Goal: Task Accomplishment & Management: Manage account settings

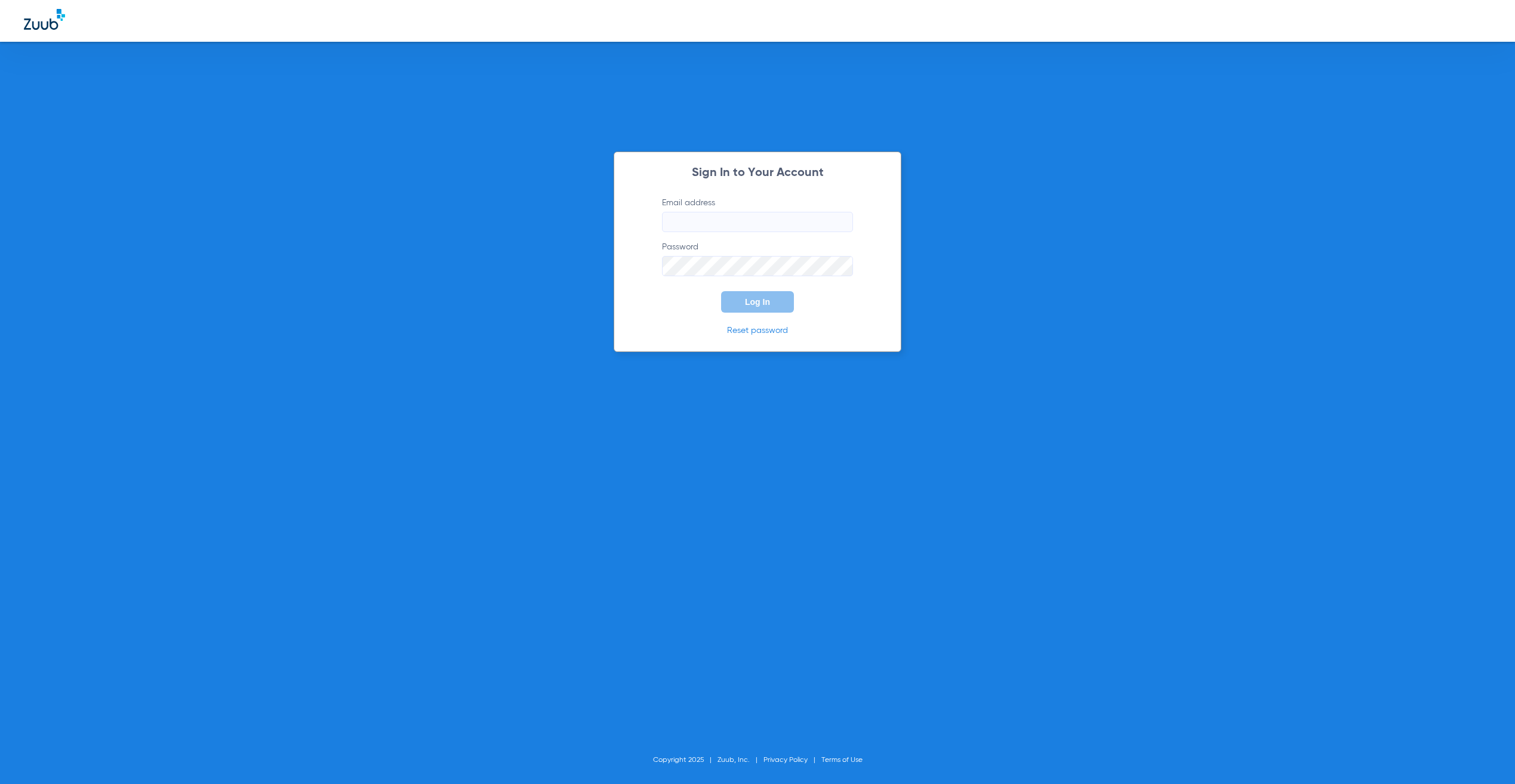
click at [735, 222] on input "Email address" at bounding box center [757, 222] width 191 height 20
type input "[PERSON_NAME][EMAIL_ADDRESS][PERSON_NAME][DOMAIN_NAME]"
click at [760, 301] on span "Log In" at bounding box center [757, 302] width 25 height 10
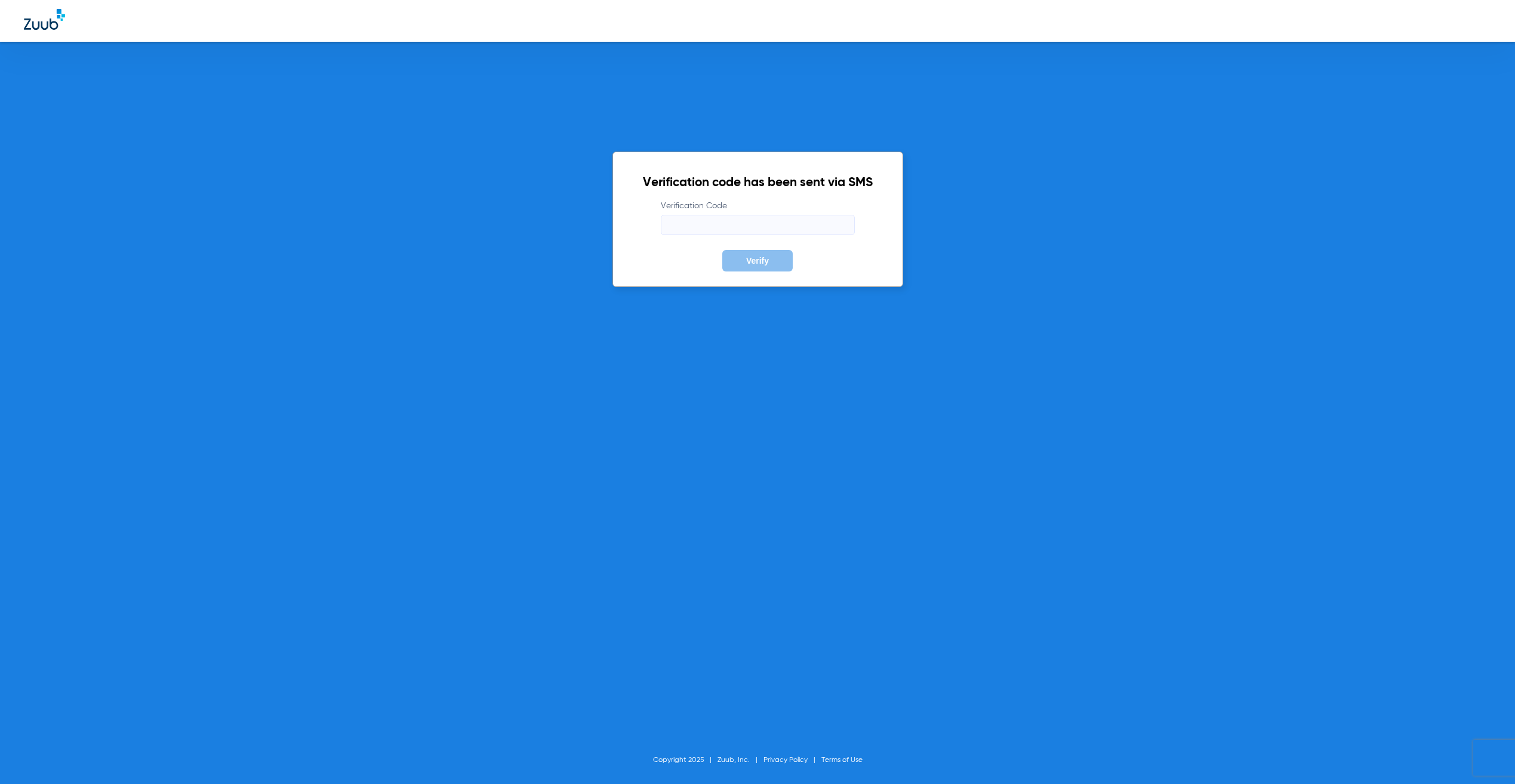
click at [757, 222] on input "Verification Code" at bounding box center [758, 225] width 194 height 20
type input "887096"
click at [722, 250] on button "Verify" at bounding box center [757, 261] width 70 height 22
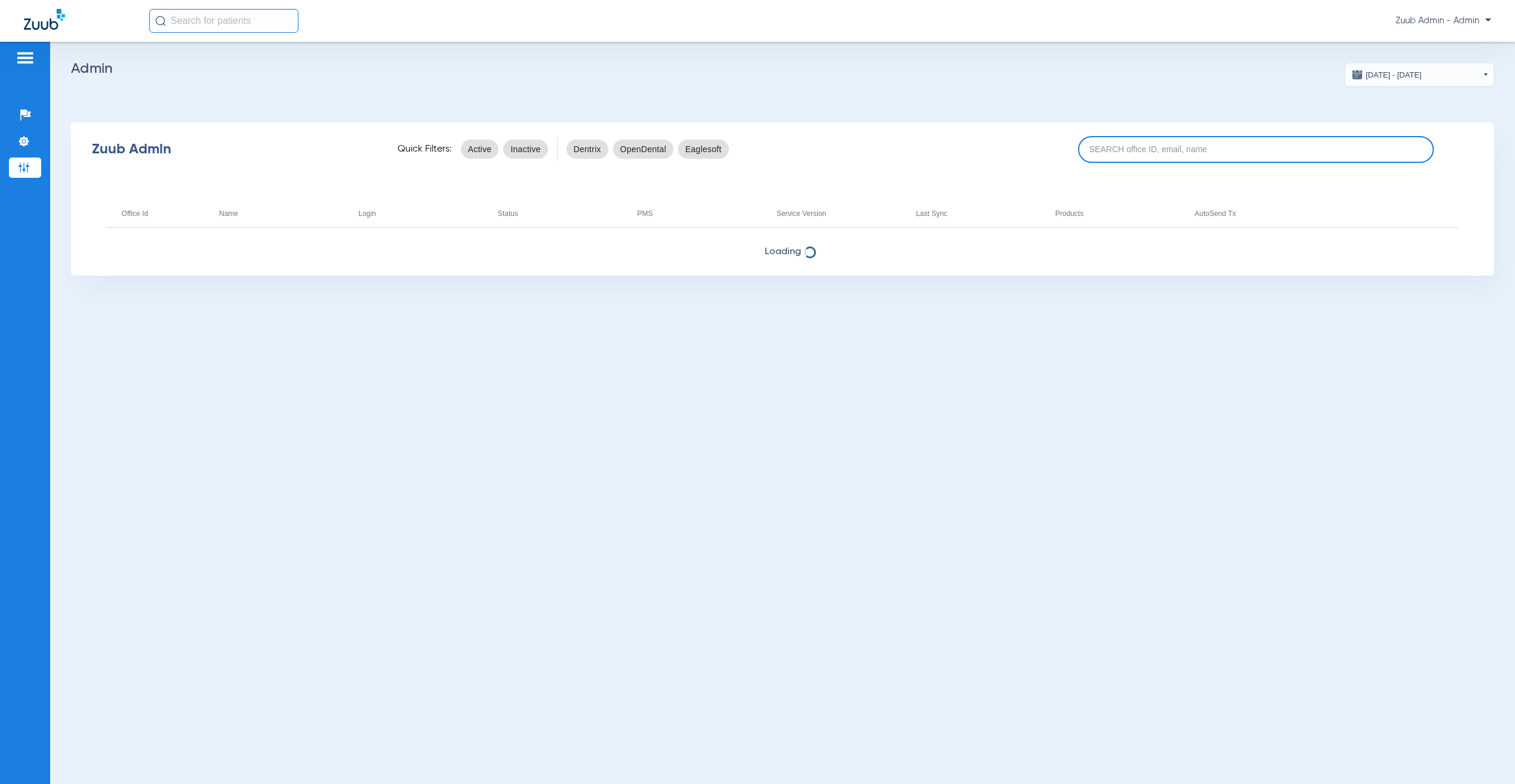
click at [1139, 153] on input at bounding box center [1256, 150] width 356 height 27
paste input "17007221"
type input "17007221"
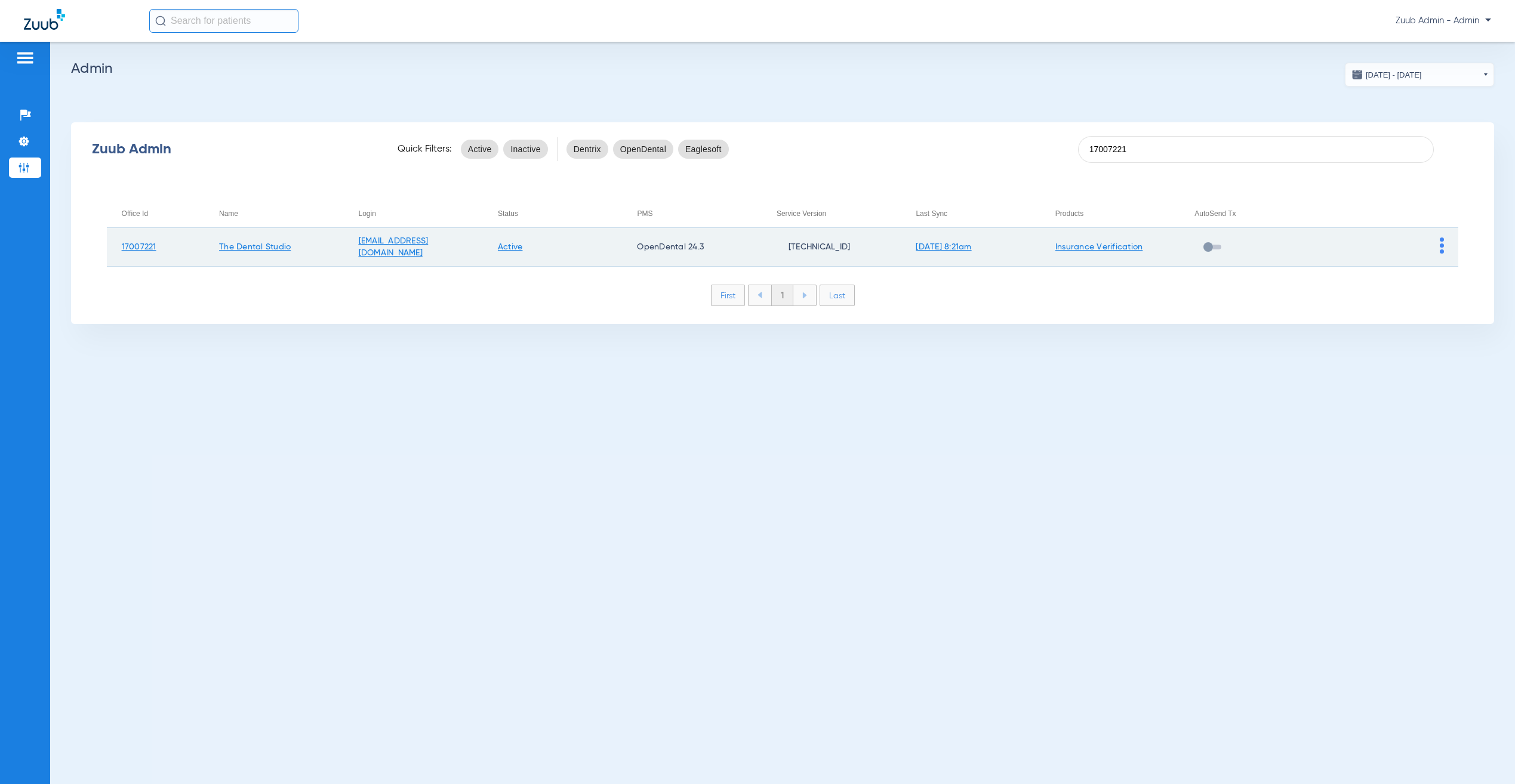
click at [1441, 241] on img at bounding box center [1441, 246] width 4 height 16
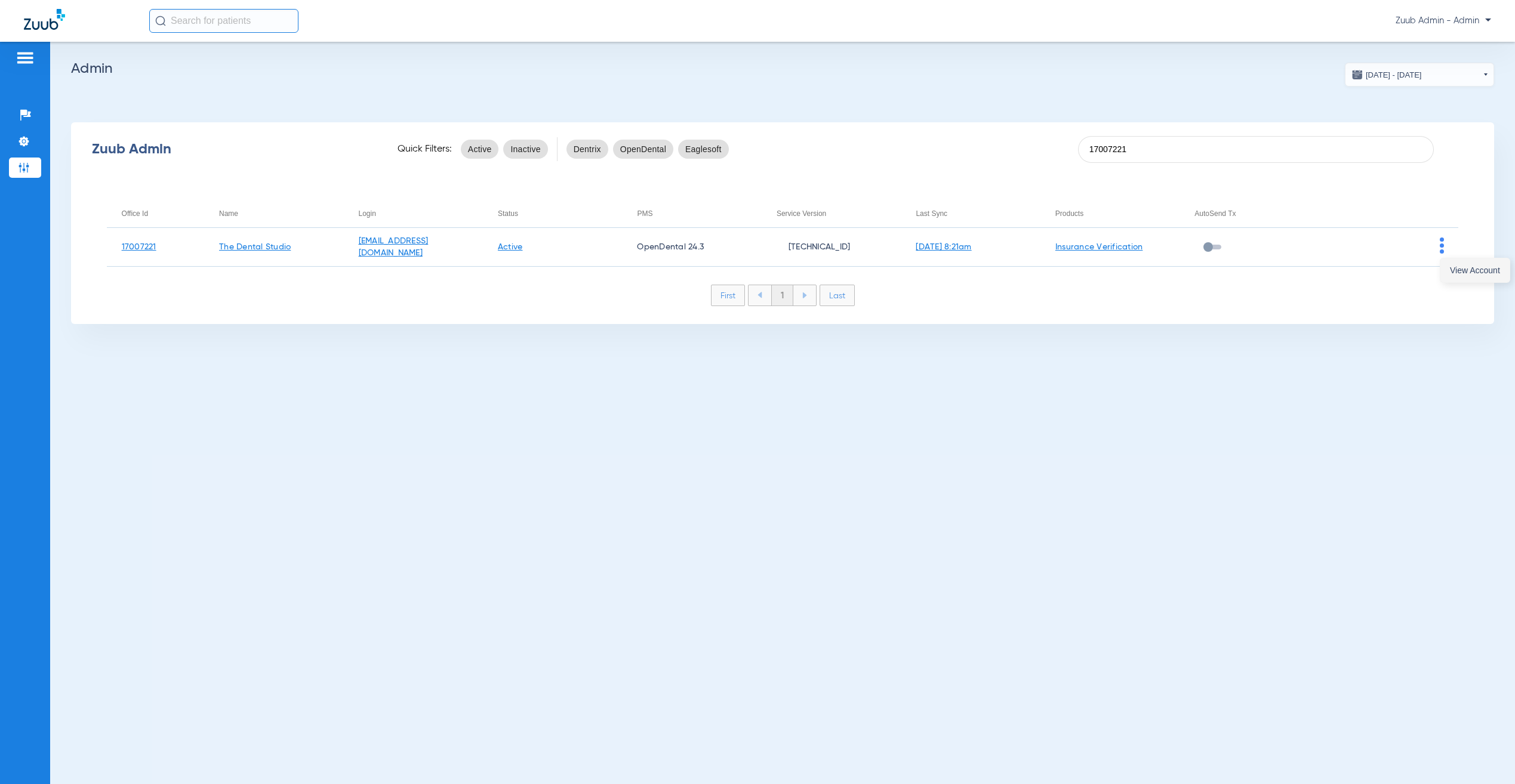
click at [1455, 262] on button "View Account" at bounding box center [1475, 270] width 70 height 24
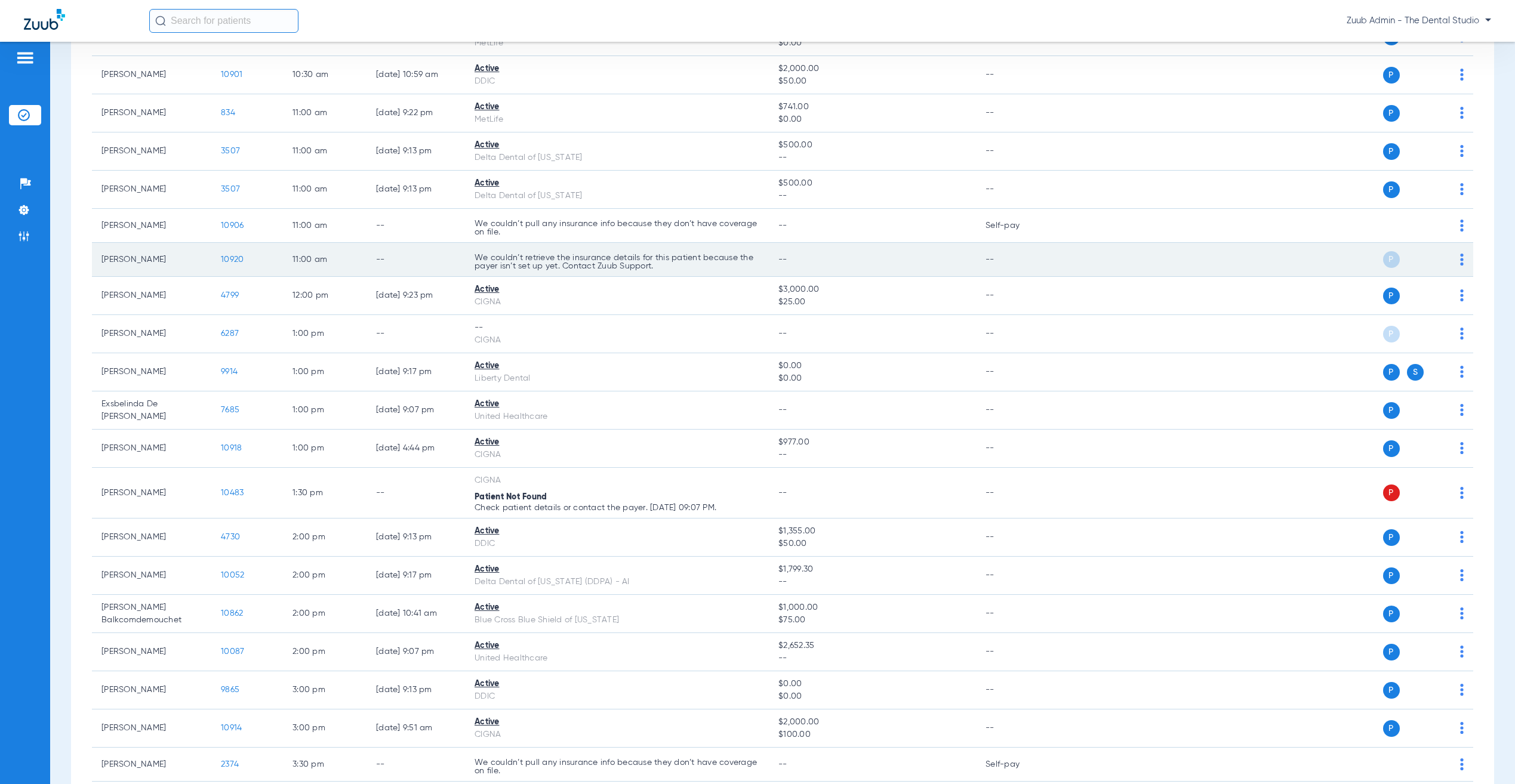
scroll to position [559, 0]
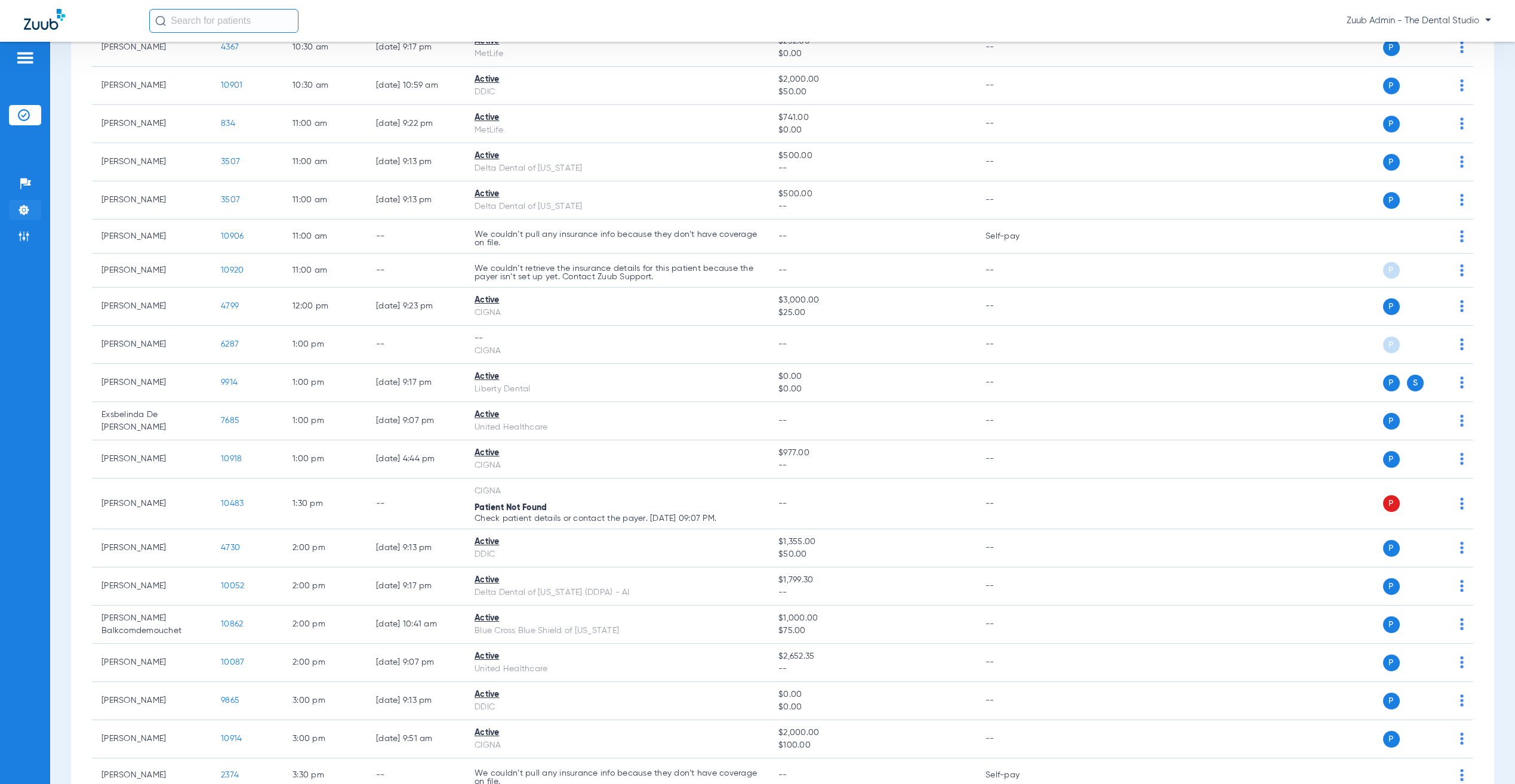
click at [28, 200] on li "Settings" at bounding box center [25, 210] width 32 height 20
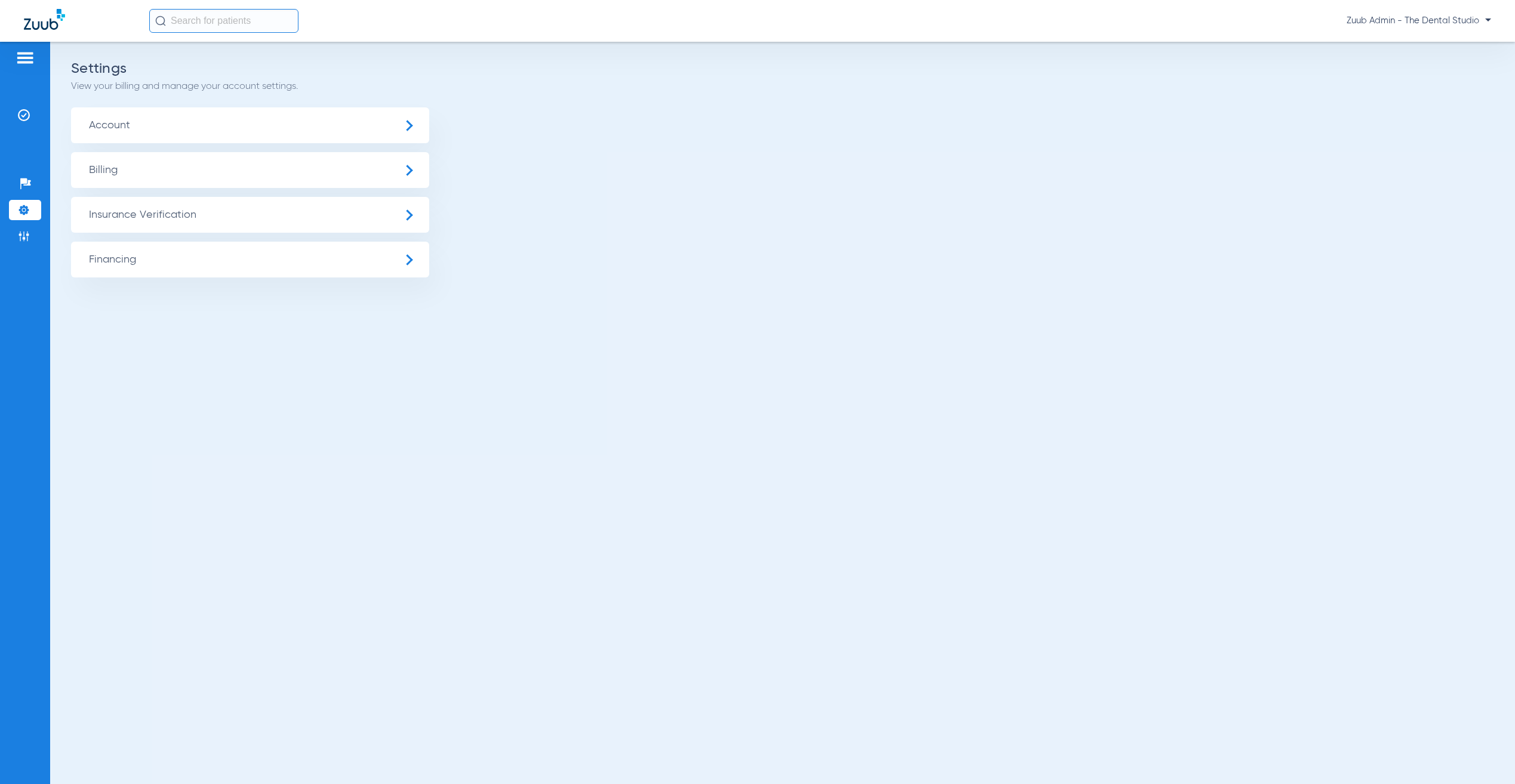
click at [169, 203] on span "Insurance Verification" at bounding box center [250, 214] width 359 height 36
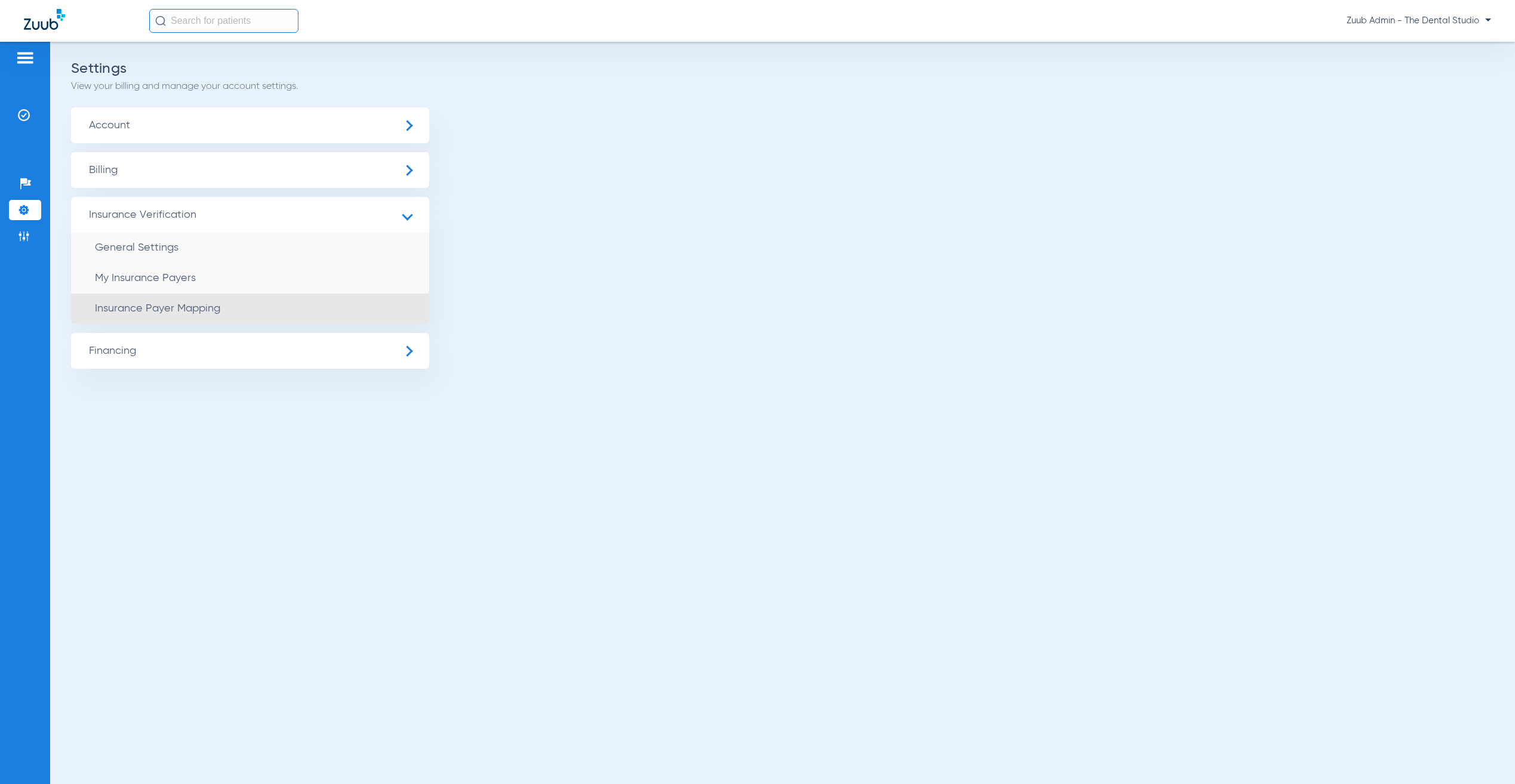
click at [197, 303] on span "Insurance Payer Mapping" at bounding box center [158, 308] width 126 height 10
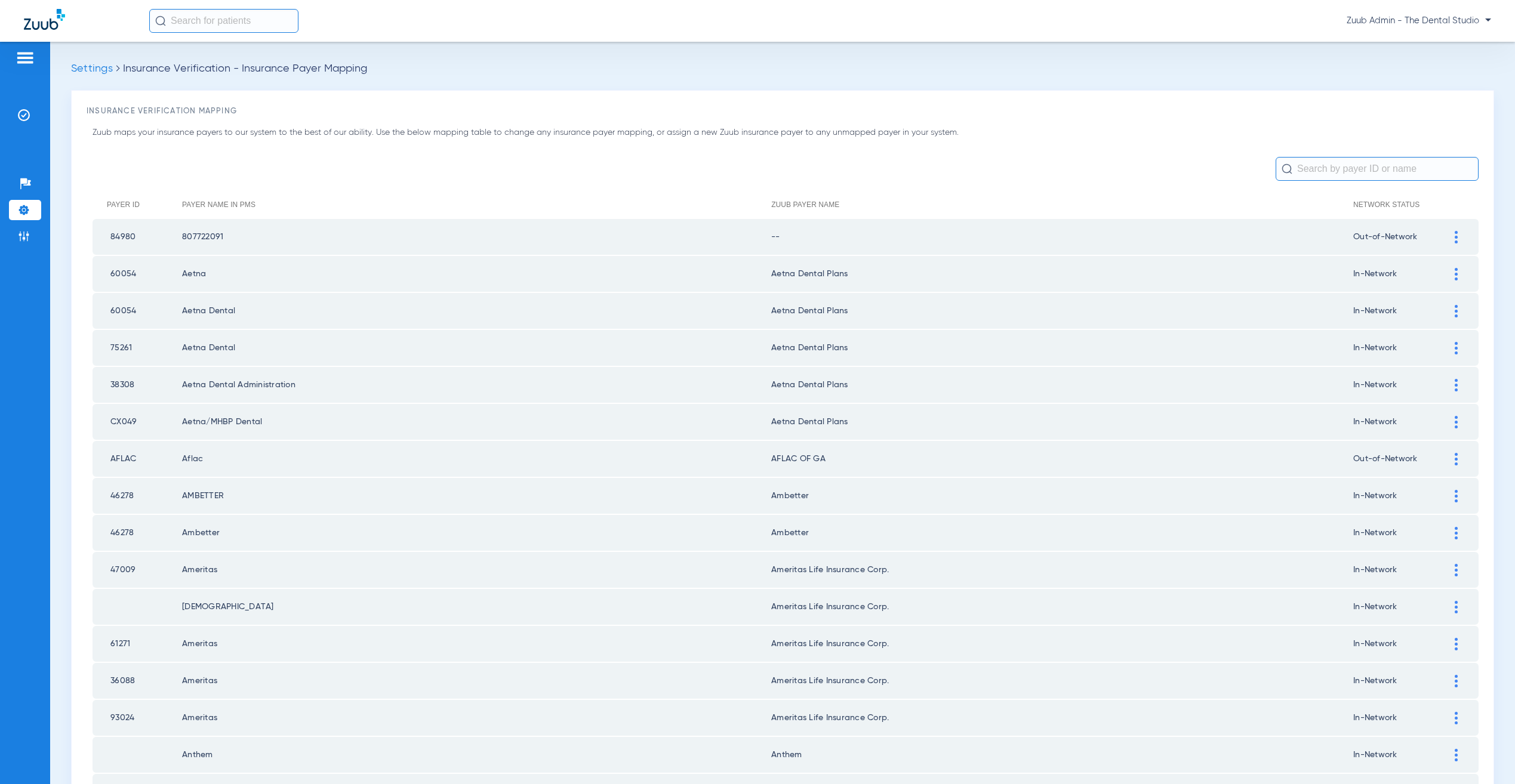
click at [1176, 129] on p "Zuub maps your insurance payers to our system to the best of our ability. Use t…" at bounding box center [786, 133] width 1386 height 13
click at [1389, 173] on input "text" at bounding box center [1377, 169] width 203 height 24
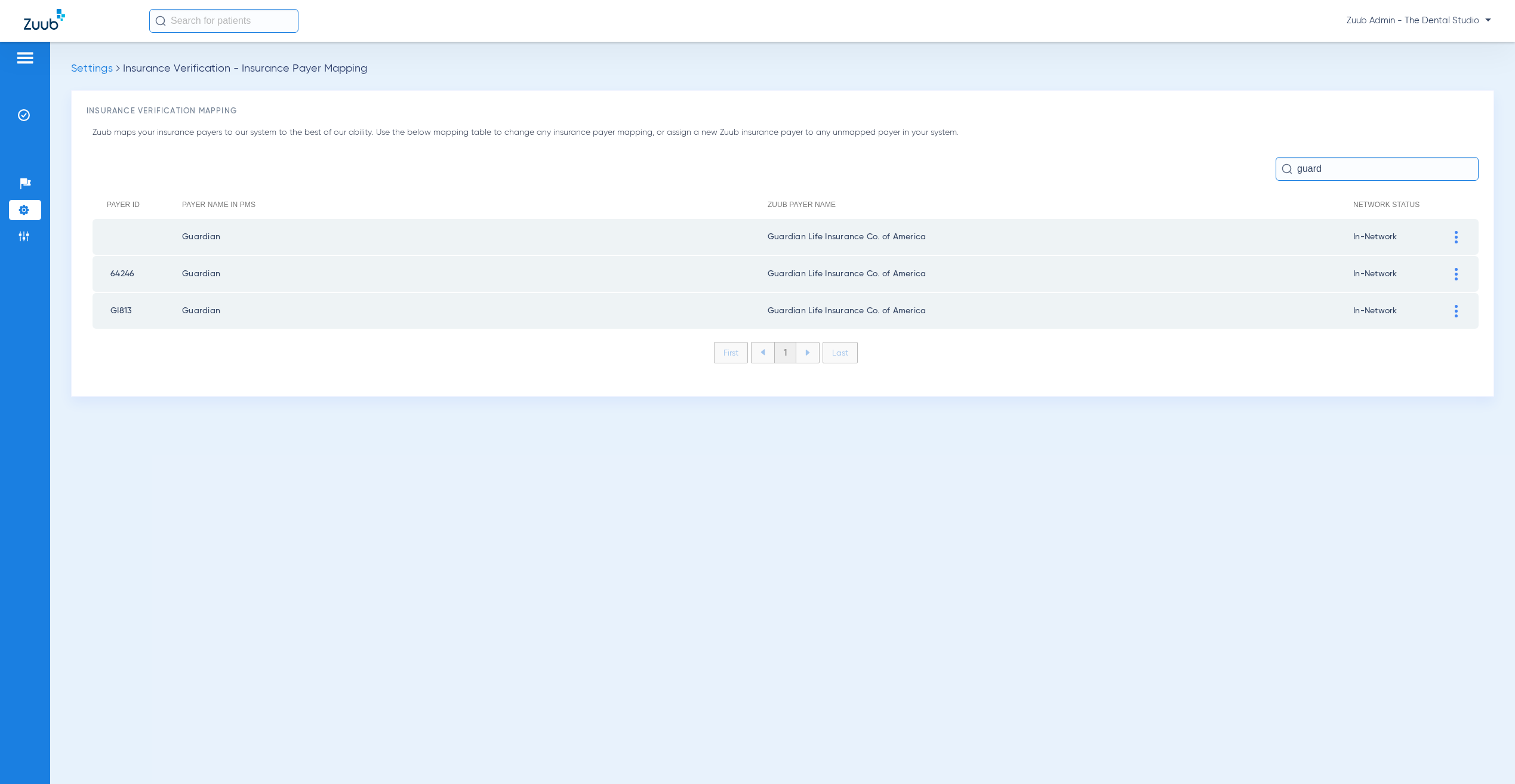
type input "guard"
click at [25, 99] on div "Patients Insurance Verification Setup Help Center Settings Admin" at bounding box center [25, 434] width 50 height 784
click at [23, 114] on img at bounding box center [23, 114] width 12 height 12
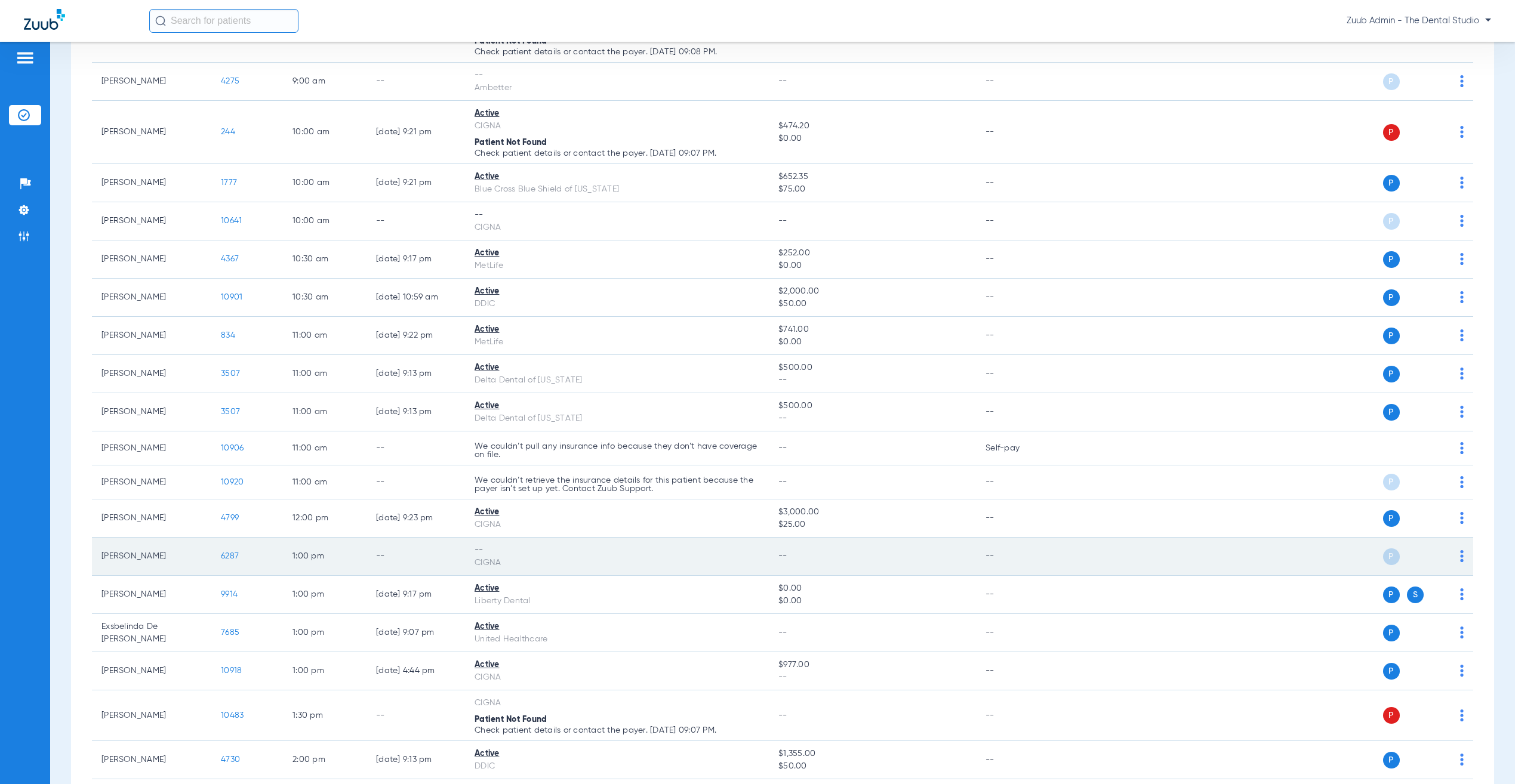
scroll to position [561, 0]
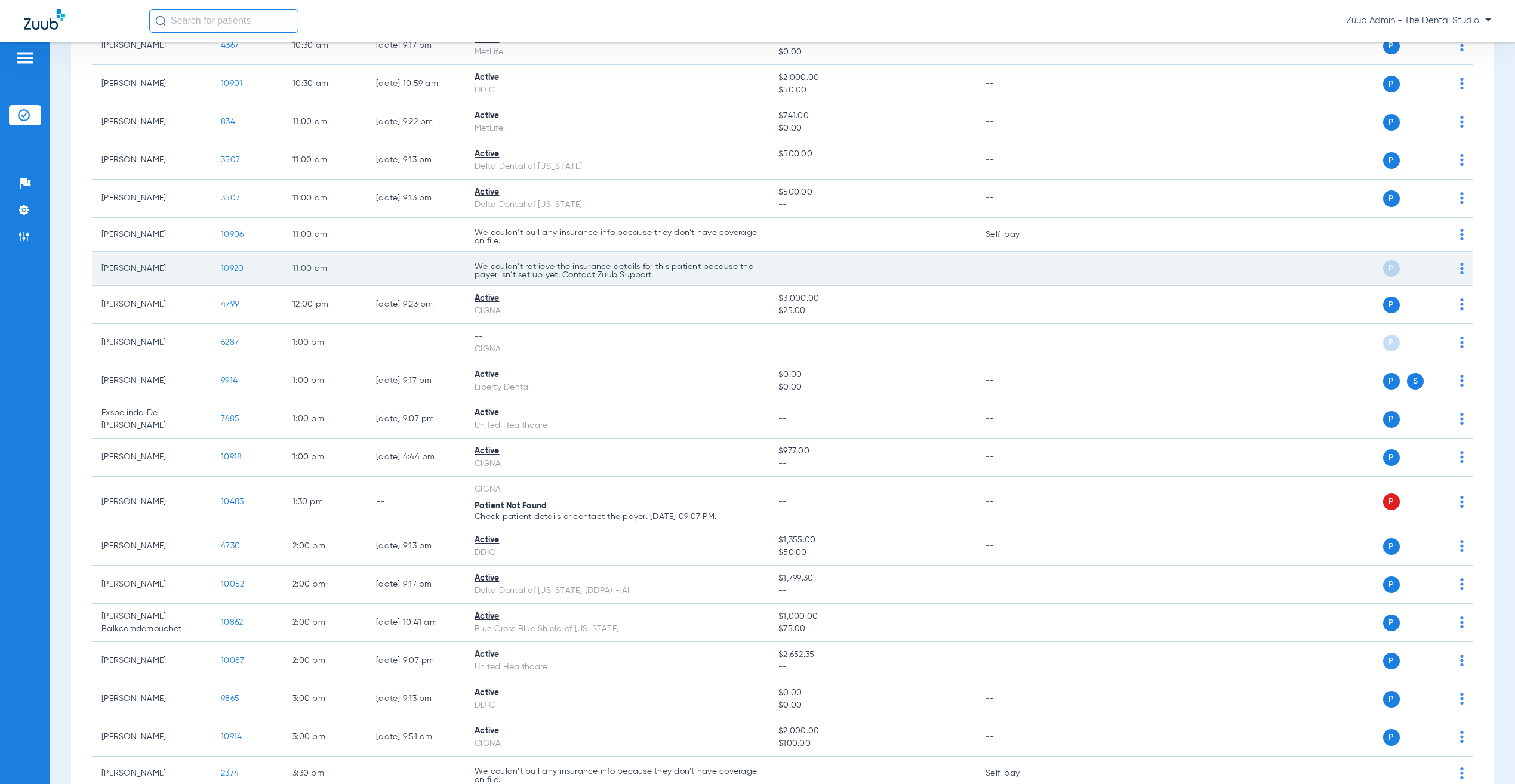
click at [226, 272] on span "10920" at bounding box center [232, 268] width 22 height 8
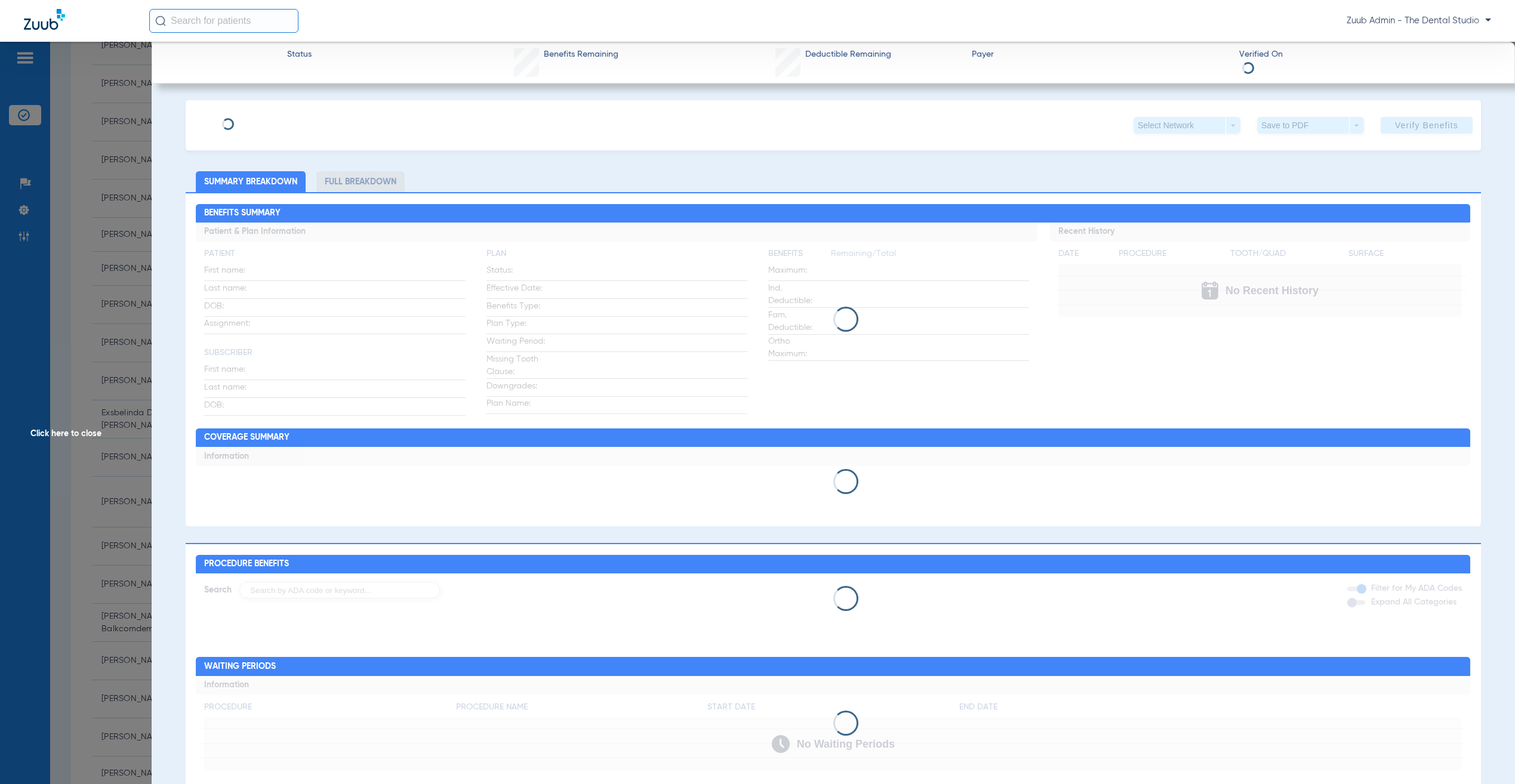
type input "[PERSON_NAME]"
type input "[DATE]"
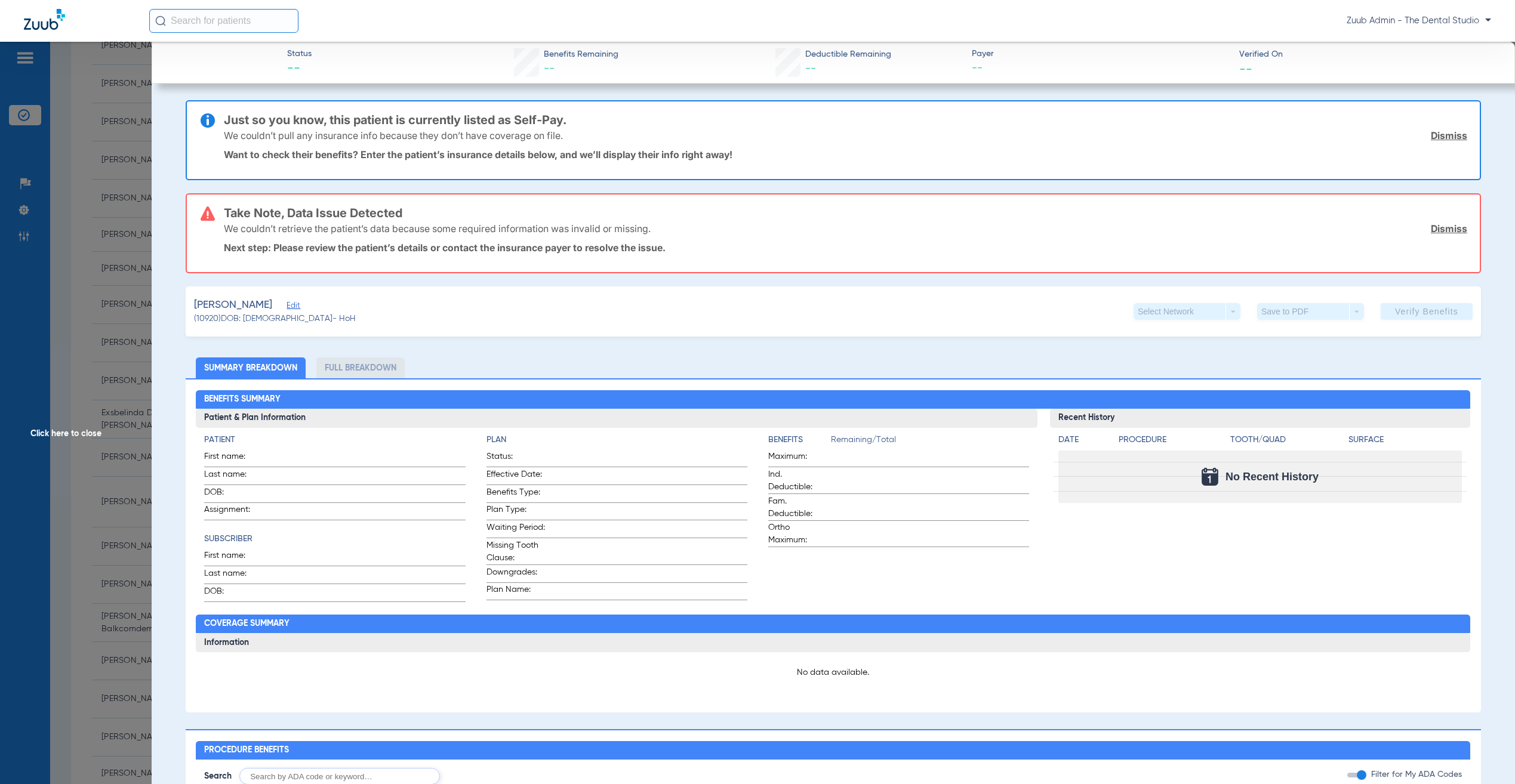
click at [290, 298] on div "[PERSON_NAME] Edit" at bounding box center [275, 305] width 162 height 15
click at [291, 302] on span "Edit" at bounding box center [291, 307] width 10 height 11
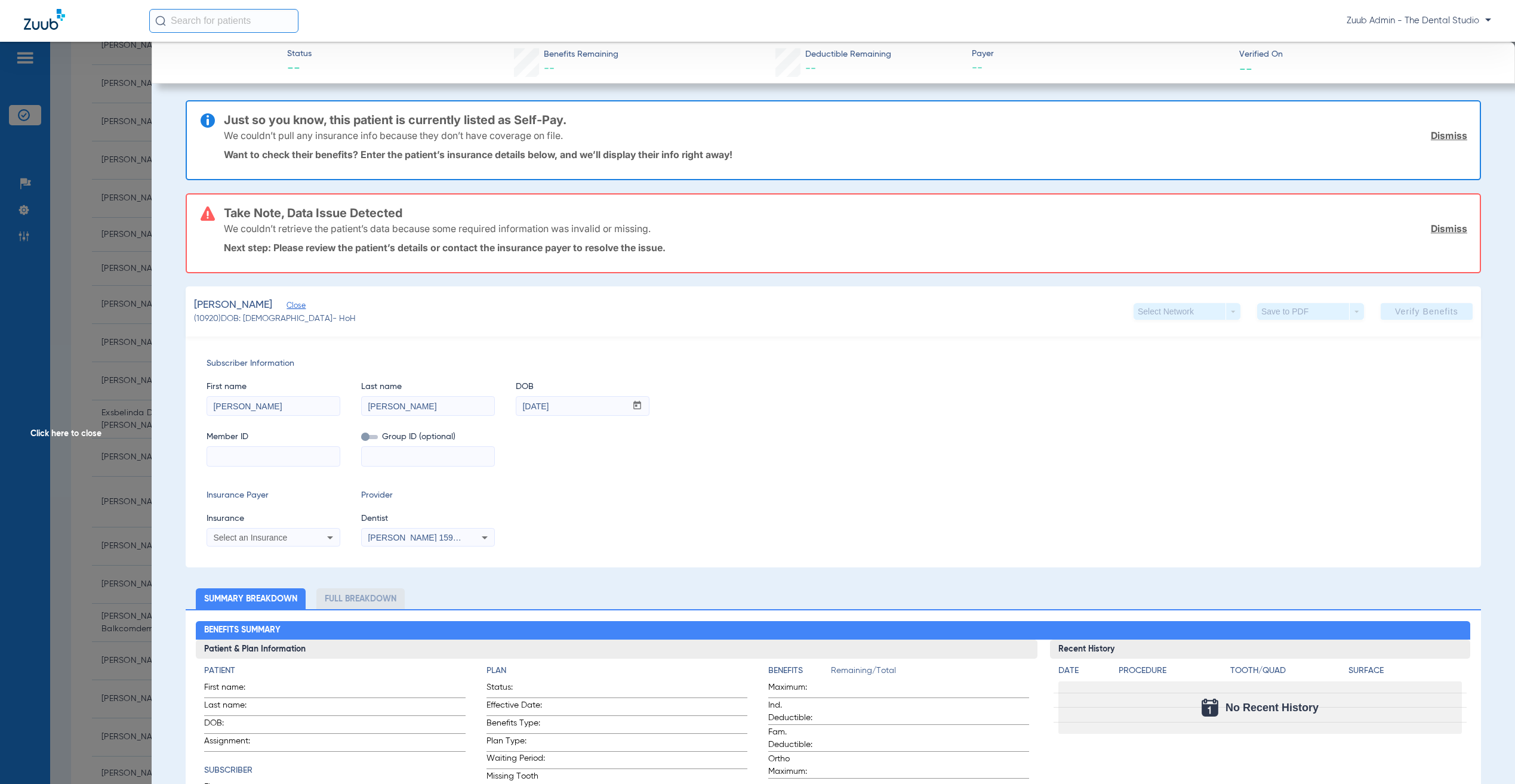
click at [122, 335] on span "Click here to close" at bounding box center [75, 434] width 151 height 784
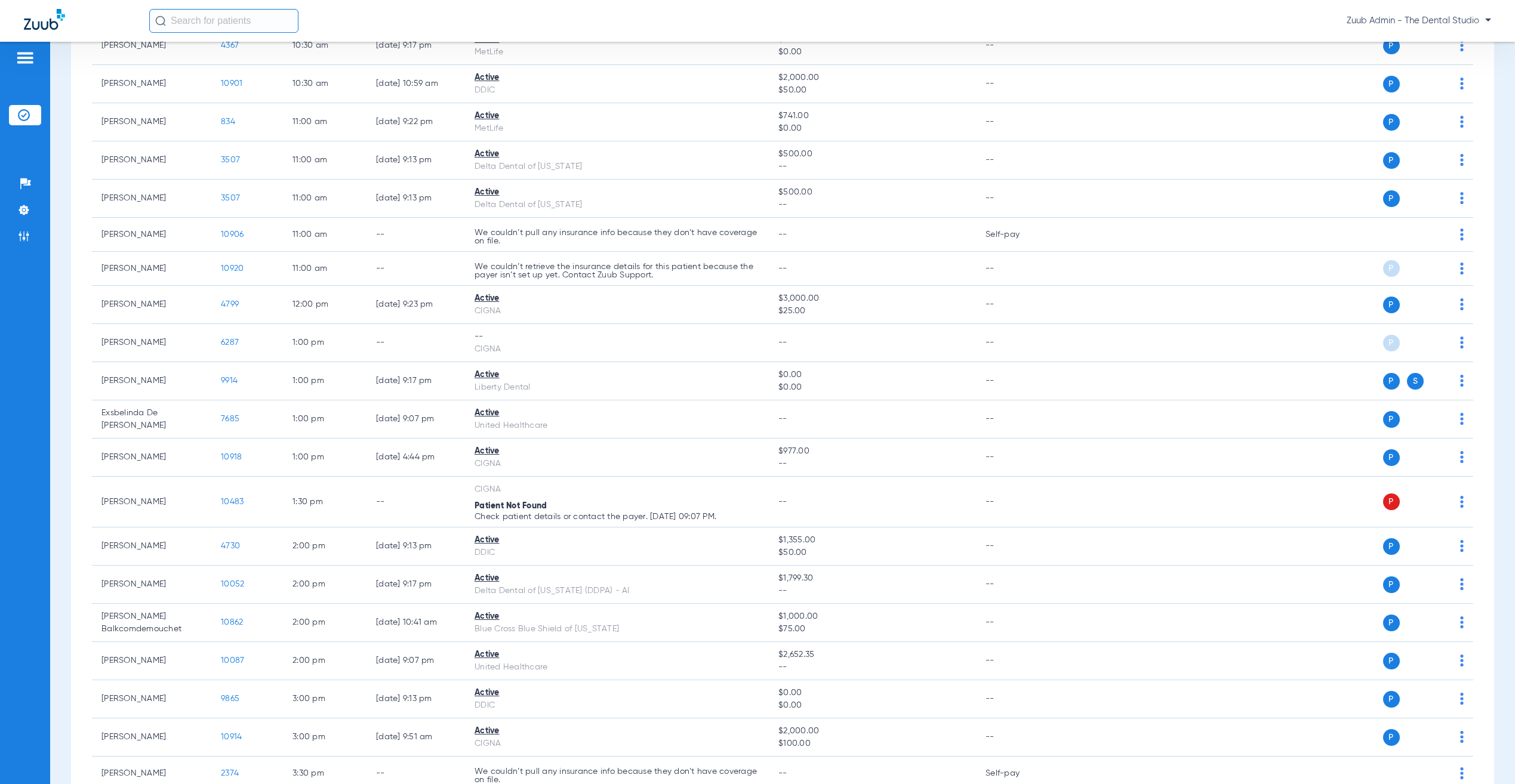
scroll to position [0, 0]
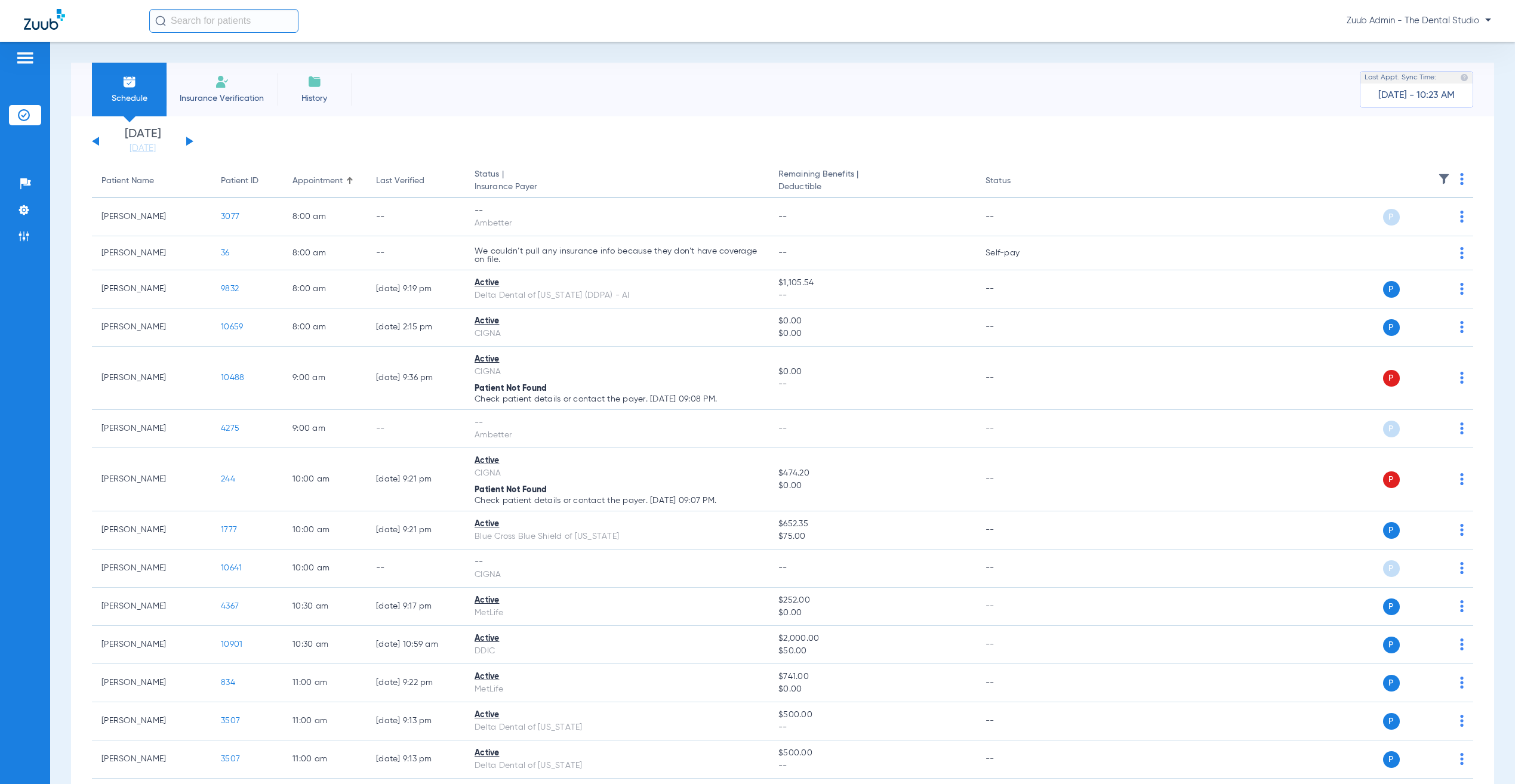
click at [234, 90] on li "Insurance Verification" at bounding box center [222, 89] width 110 height 54
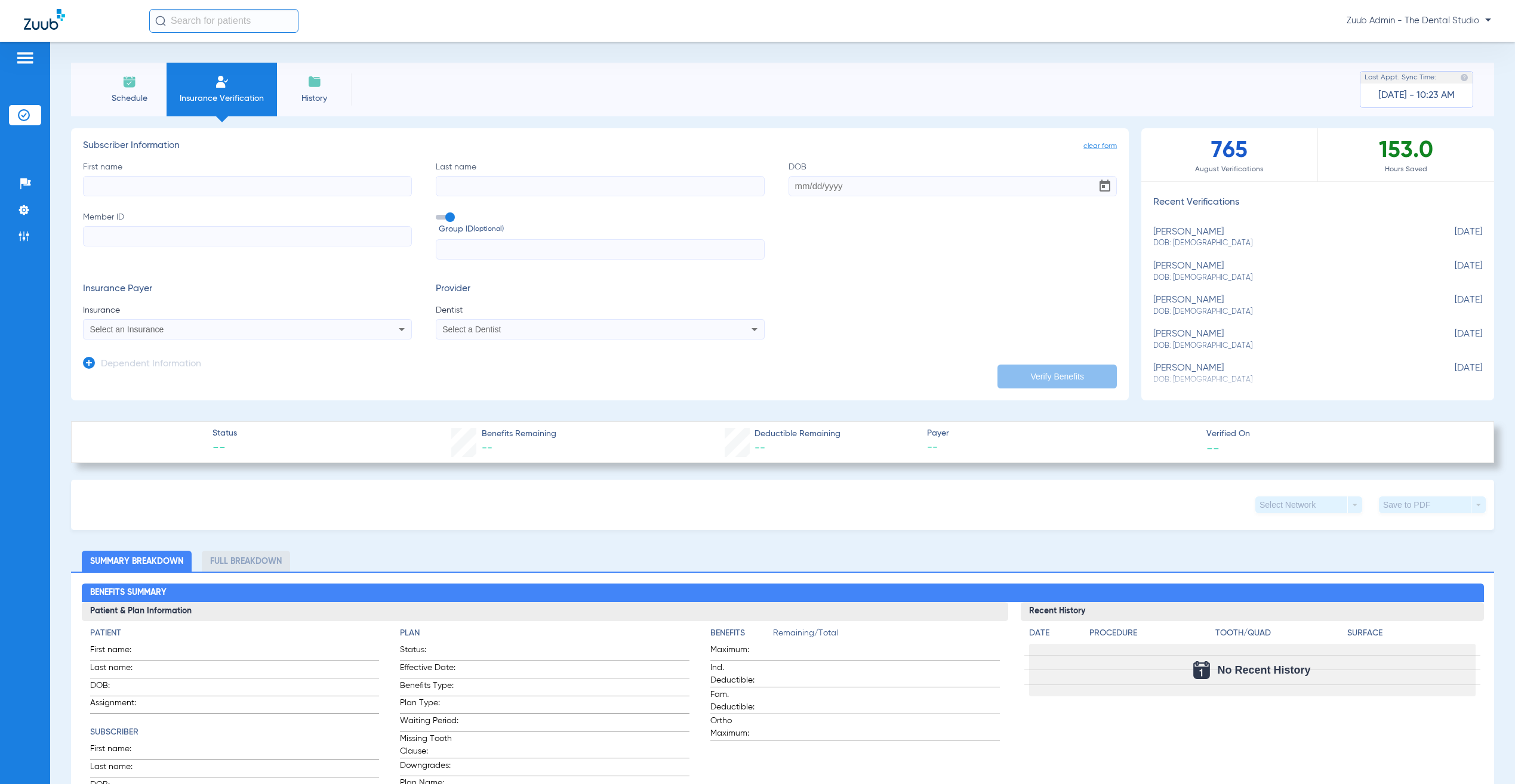
click at [30, 114] on img at bounding box center [23, 114] width 12 height 12
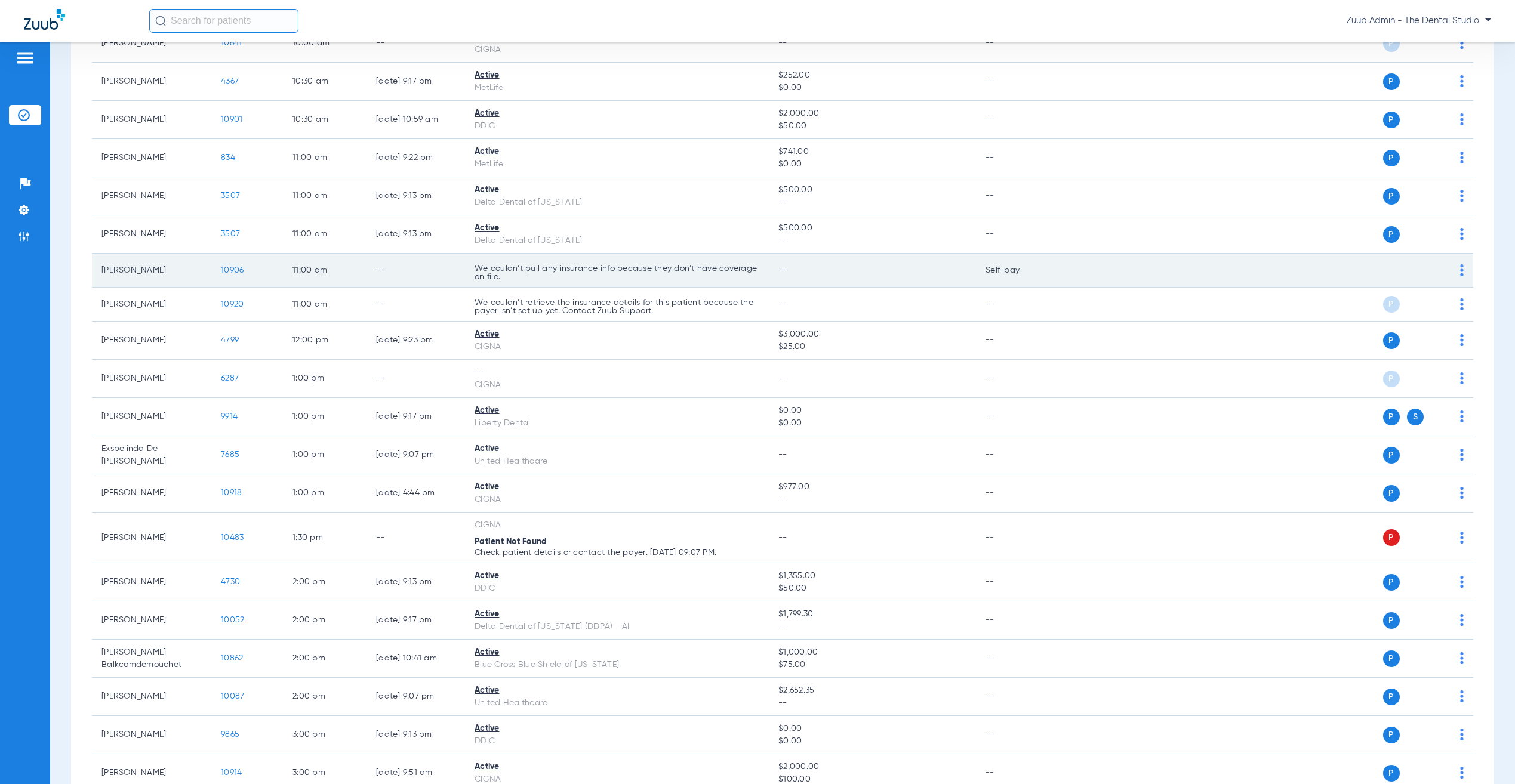
scroll to position [555, 0]
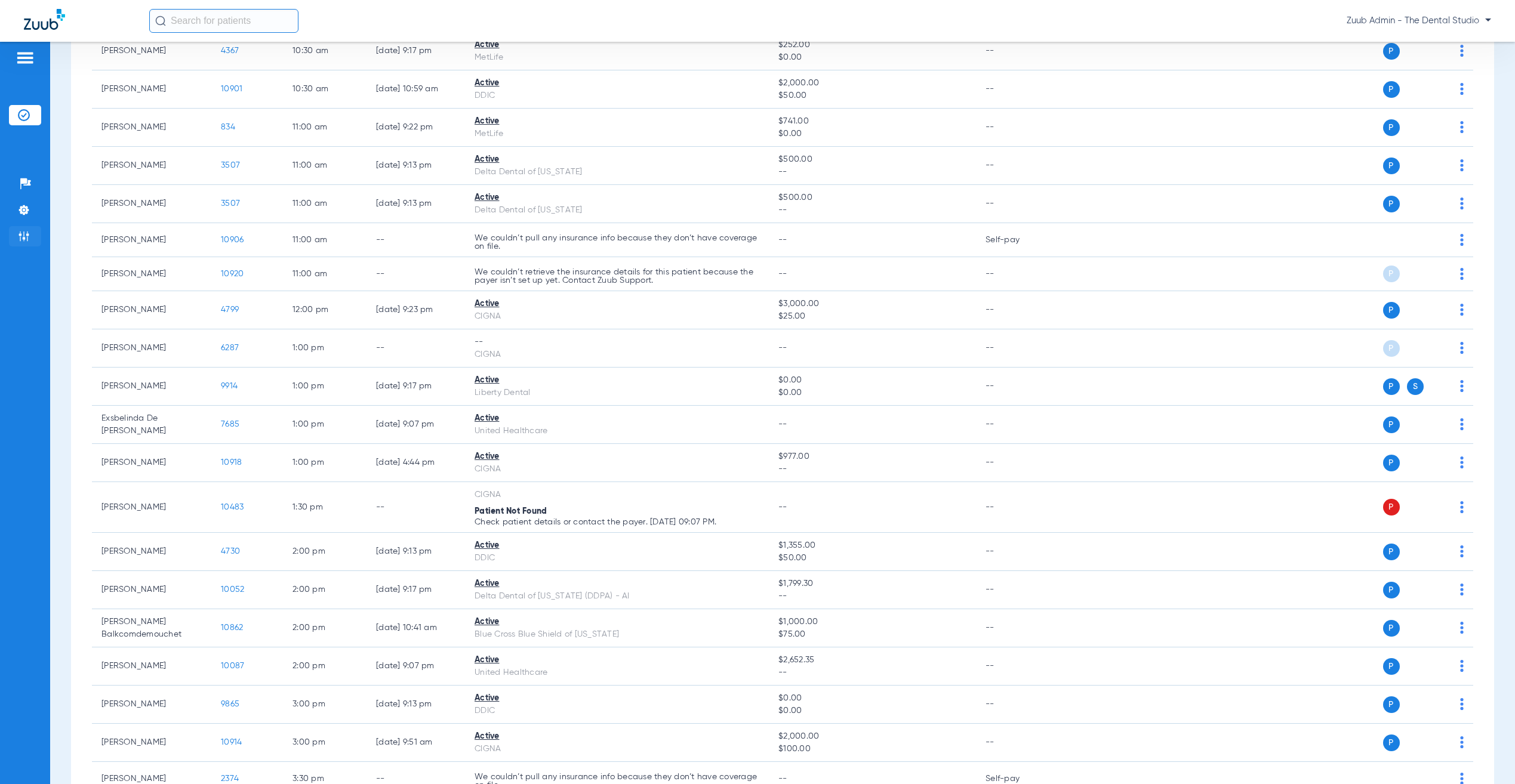
click at [30, 236] on img at bounding box center [23, 236] width 12 height 12
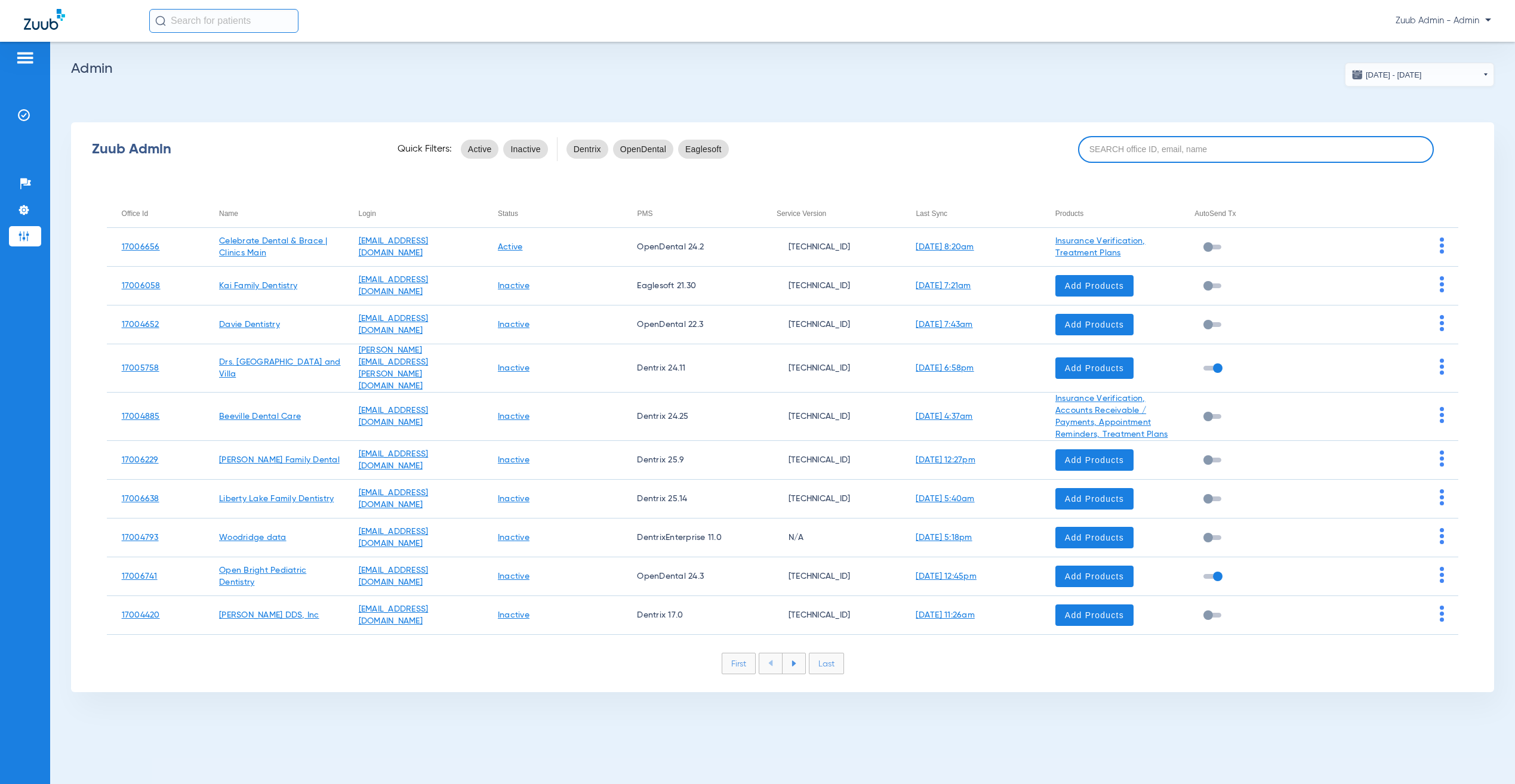
paste input "17007221"
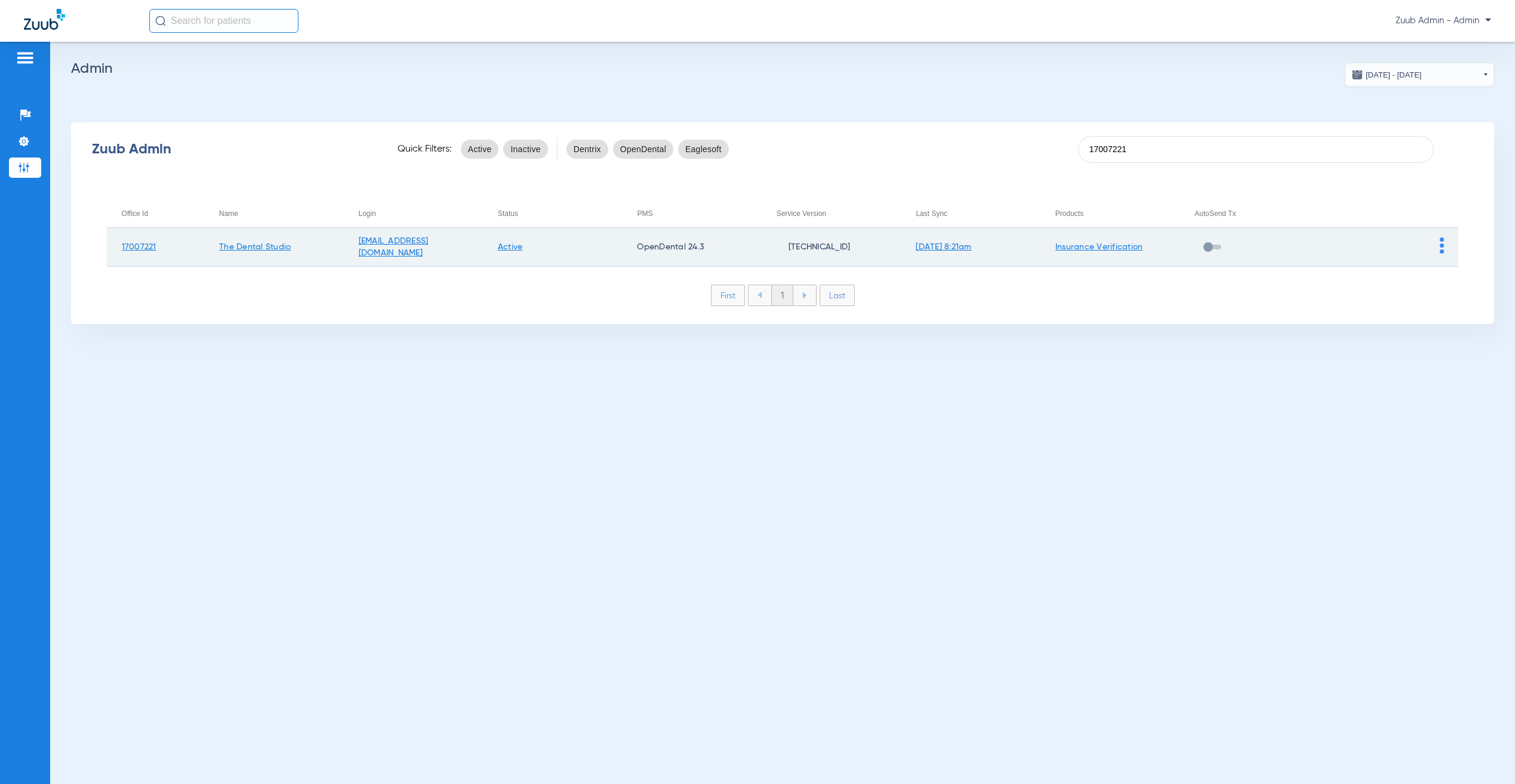
type input "17007221"
click at [944, 244] on link "[DATE] 8:21am" at bounding box center [943, 247] width 55 height 8
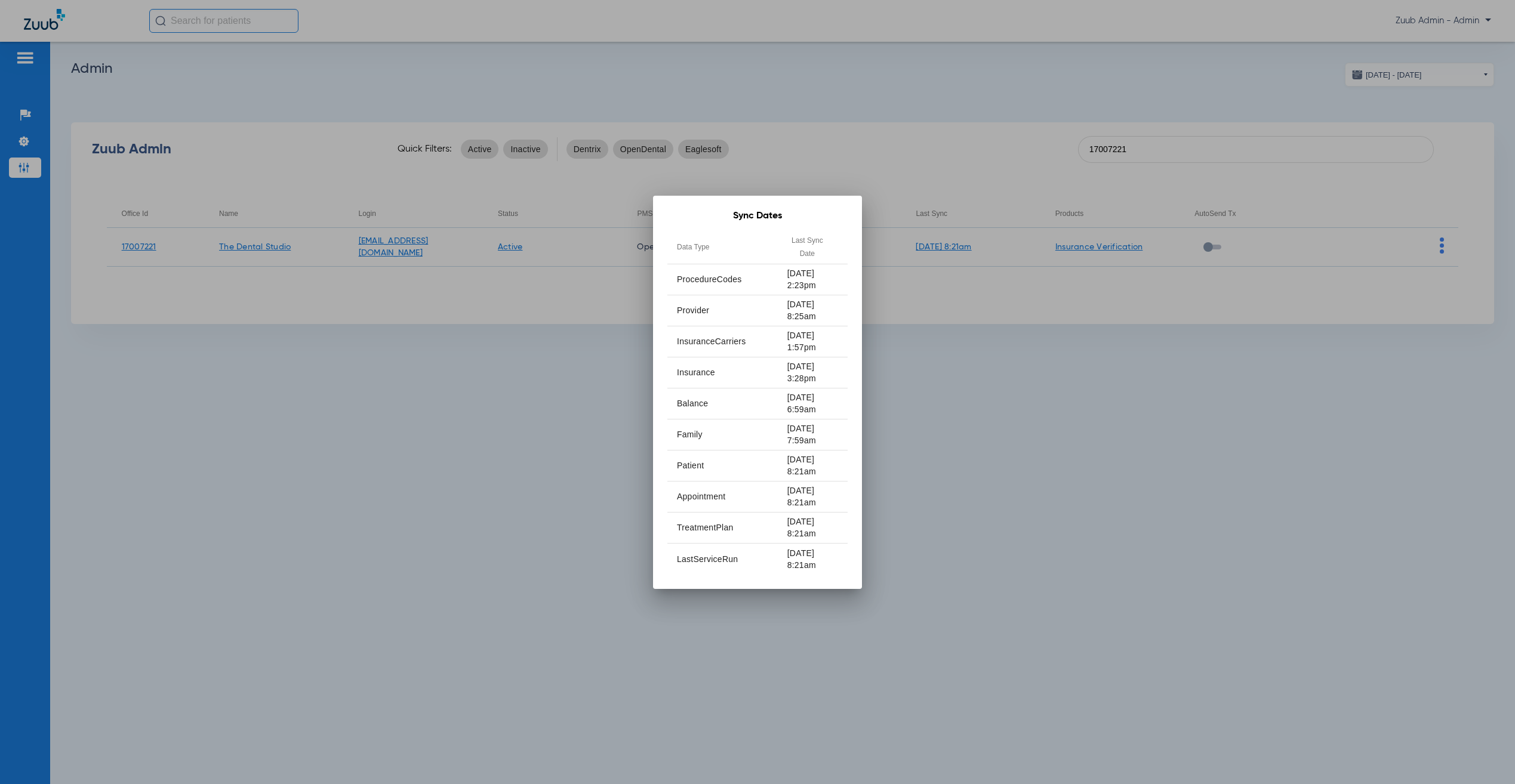
drag, startPoint x: 788, startPoint y: 364, endPoint x: 834, endPoint y: 368, distance: 46.2
click at [834, 368] on td "[DATE] 3:28pm" at bounding box center [812, 373] width 70 height 31
drag, startPoint x: 783, startPoint y: 454, endPoint x: 831, endPoint y: 452, distance: 48.0
click at [831, 452] on td "[DATE] 8:21am" at bounding box center [812, 466] width 70 height 31
drag, startPoint x: 787, startPoint y: 457, endPoint x: 838, endPoint y: 457, distance: 51.0
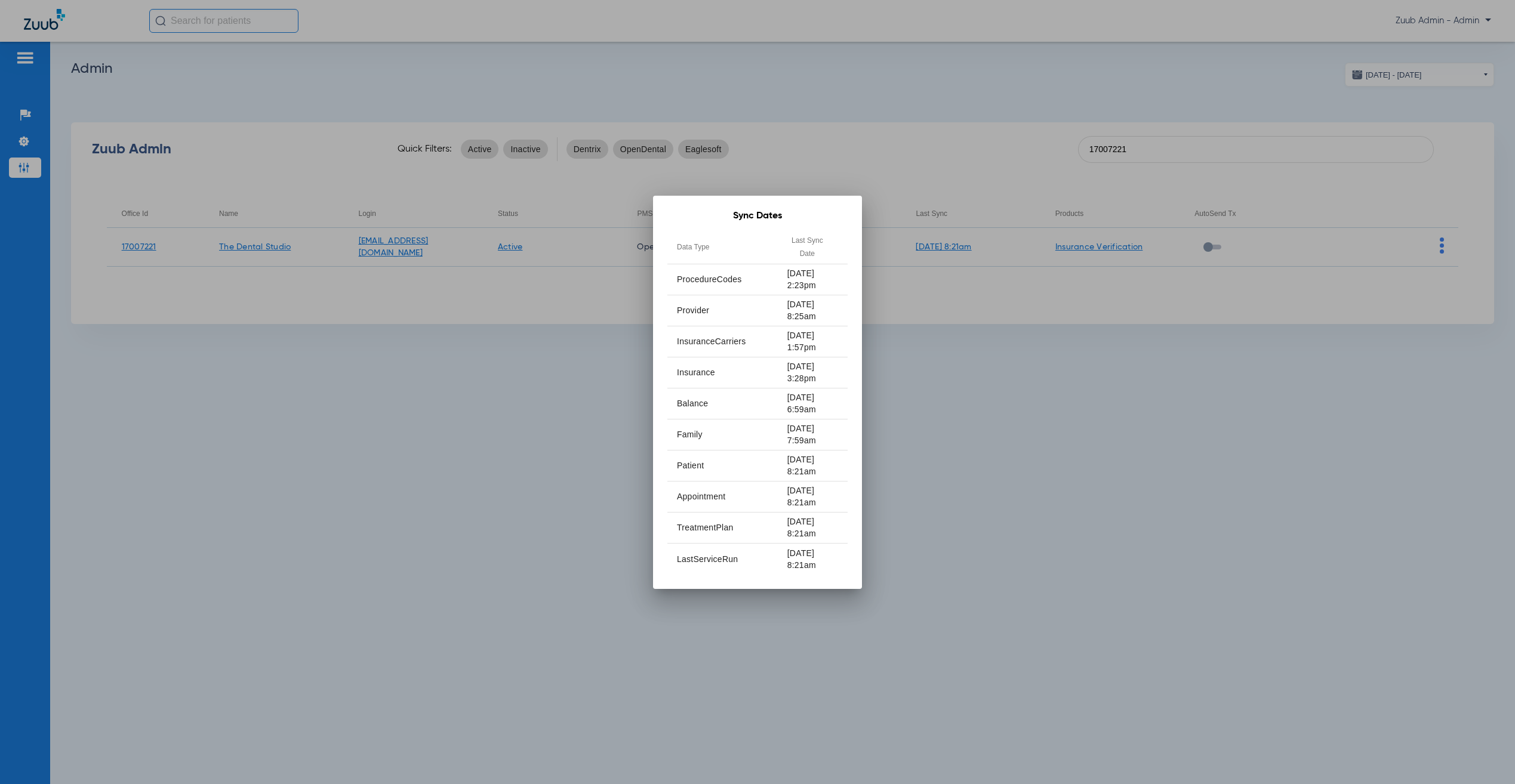
click at [838, 457] on td "[DATE] 8:21am" at bounding box center [812, 466] width 70 height 31
click at [881, 422] on div at bounding box center [757, 392] width 1515 height 784
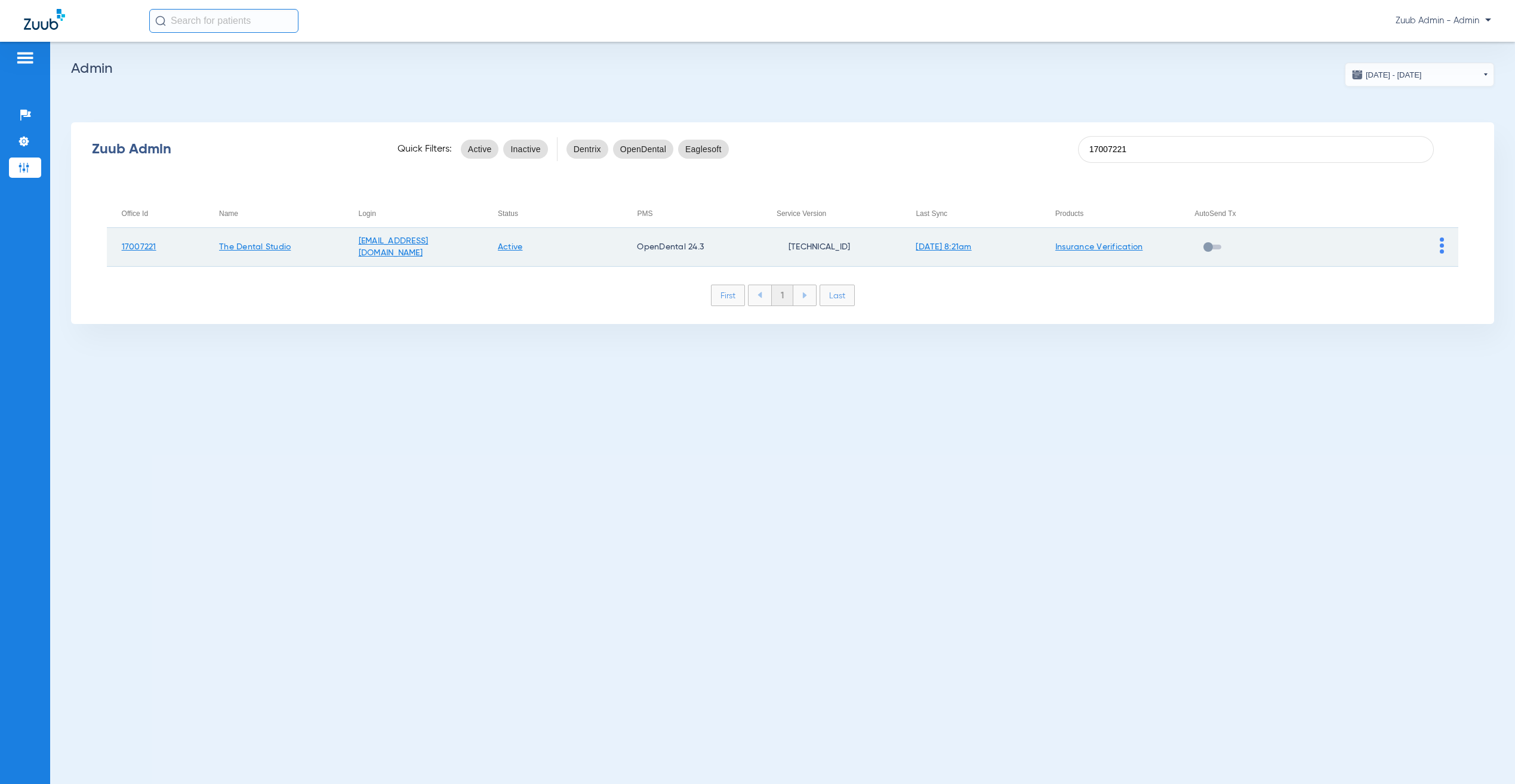
click at [1449, 243] on td at bounding box center [1389, 247] width 140 height 38
click at [1441, 242] on img at bounding box center [1441, 246] width 4 height 16
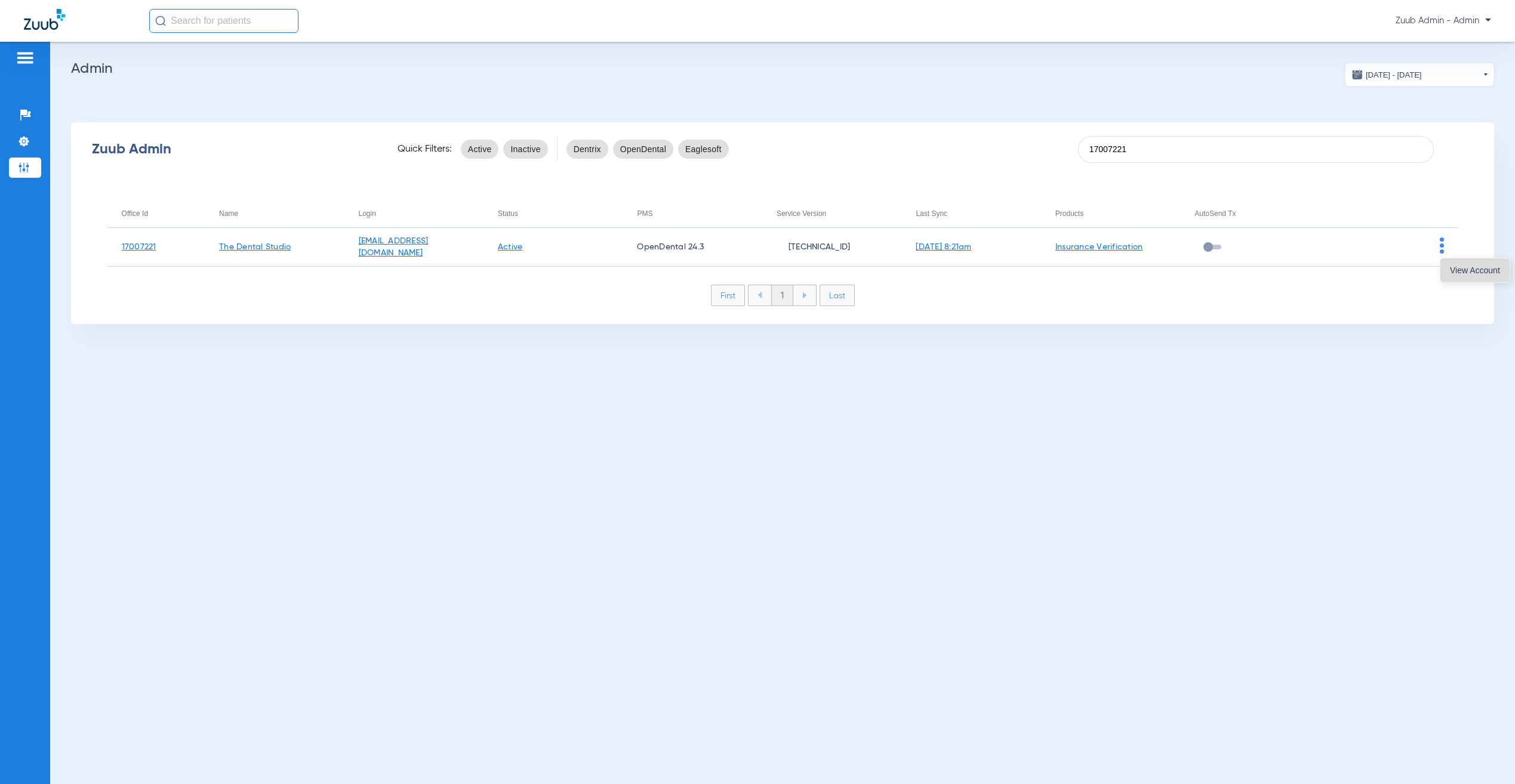
click at [1450, 270] on span "View Account" at bounding box center [1475, 270] width 50 height 8
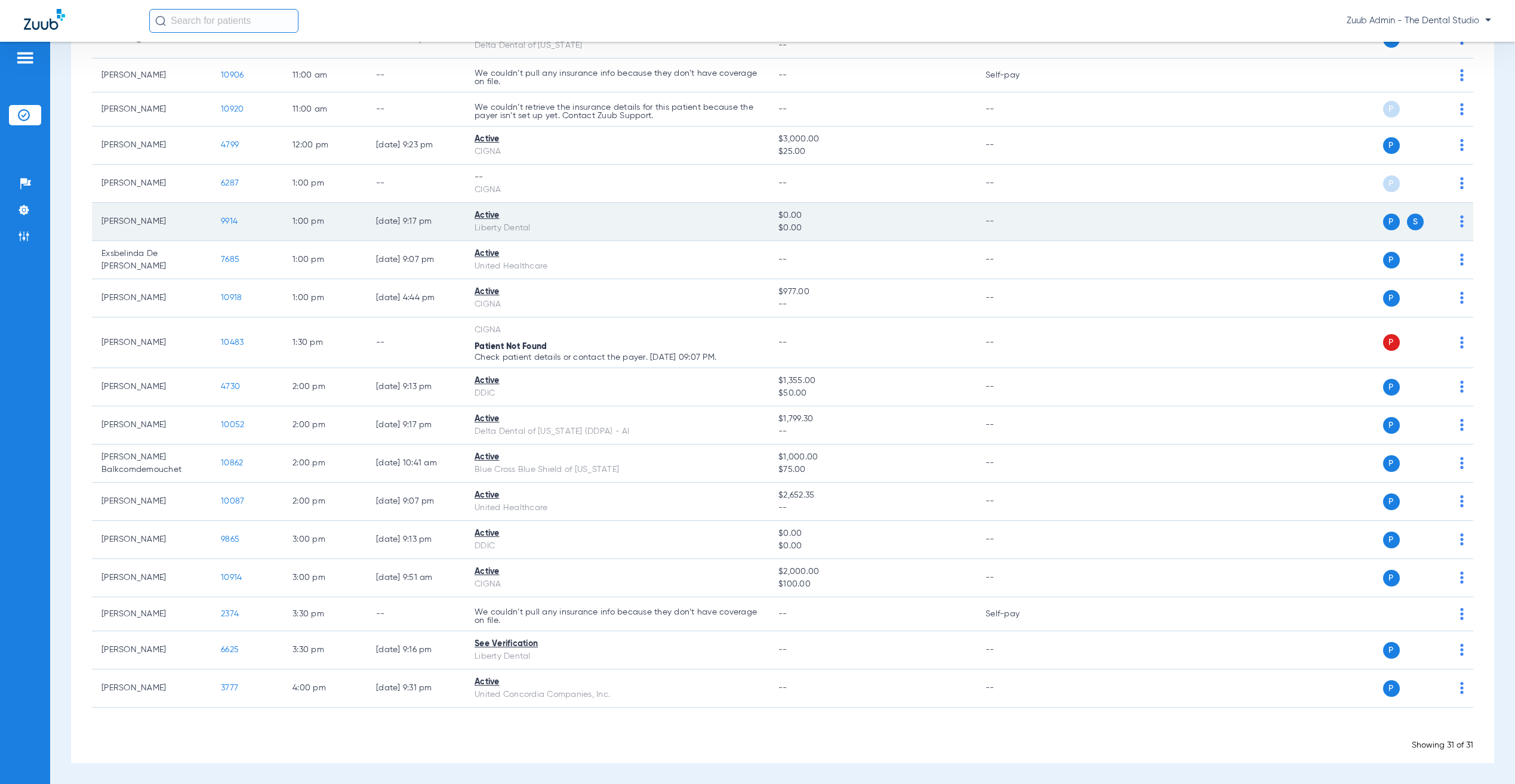
scroll to position [383, 0]
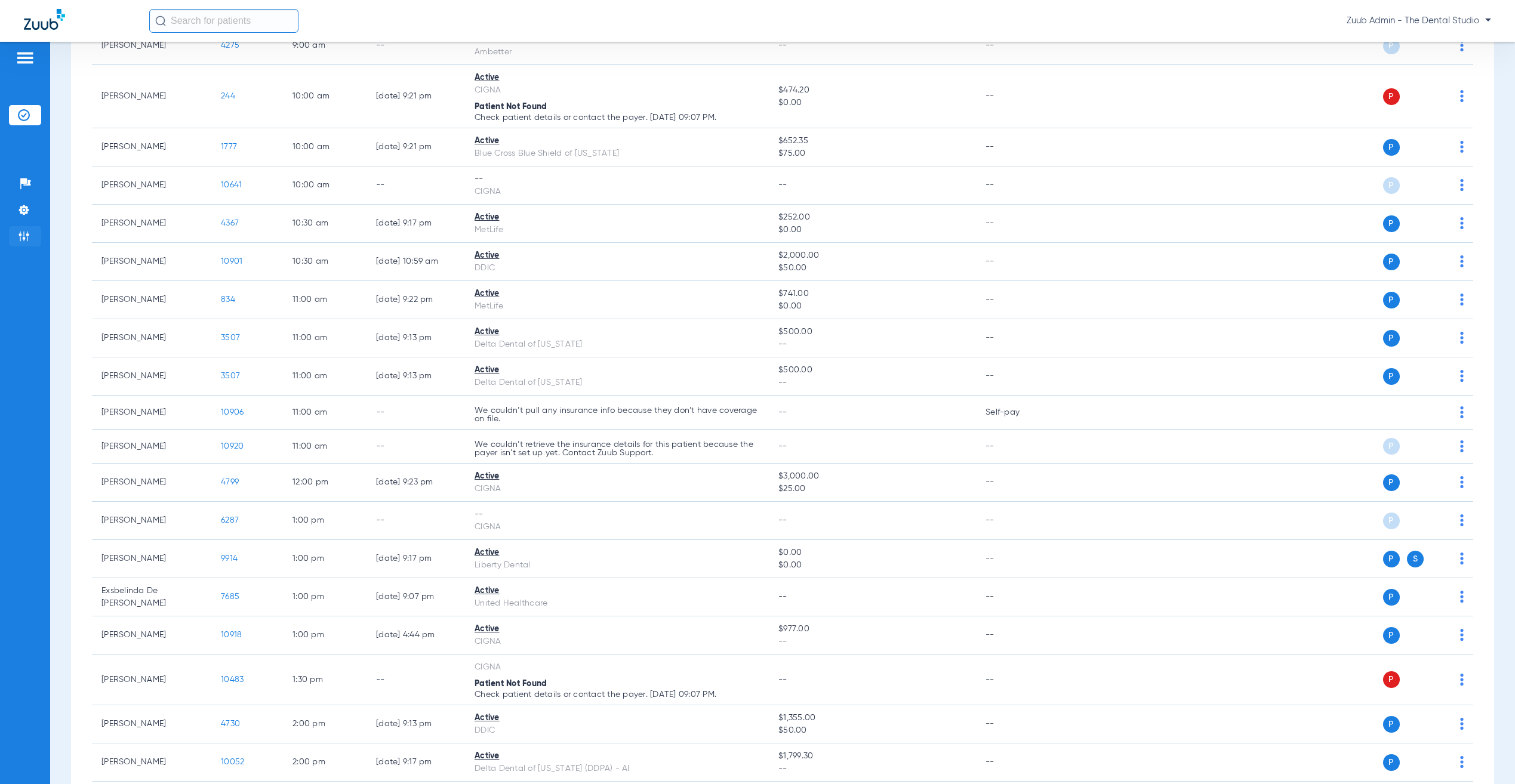
click at [22, 233] on img at bounding box center [23, 236] width 12 height 12
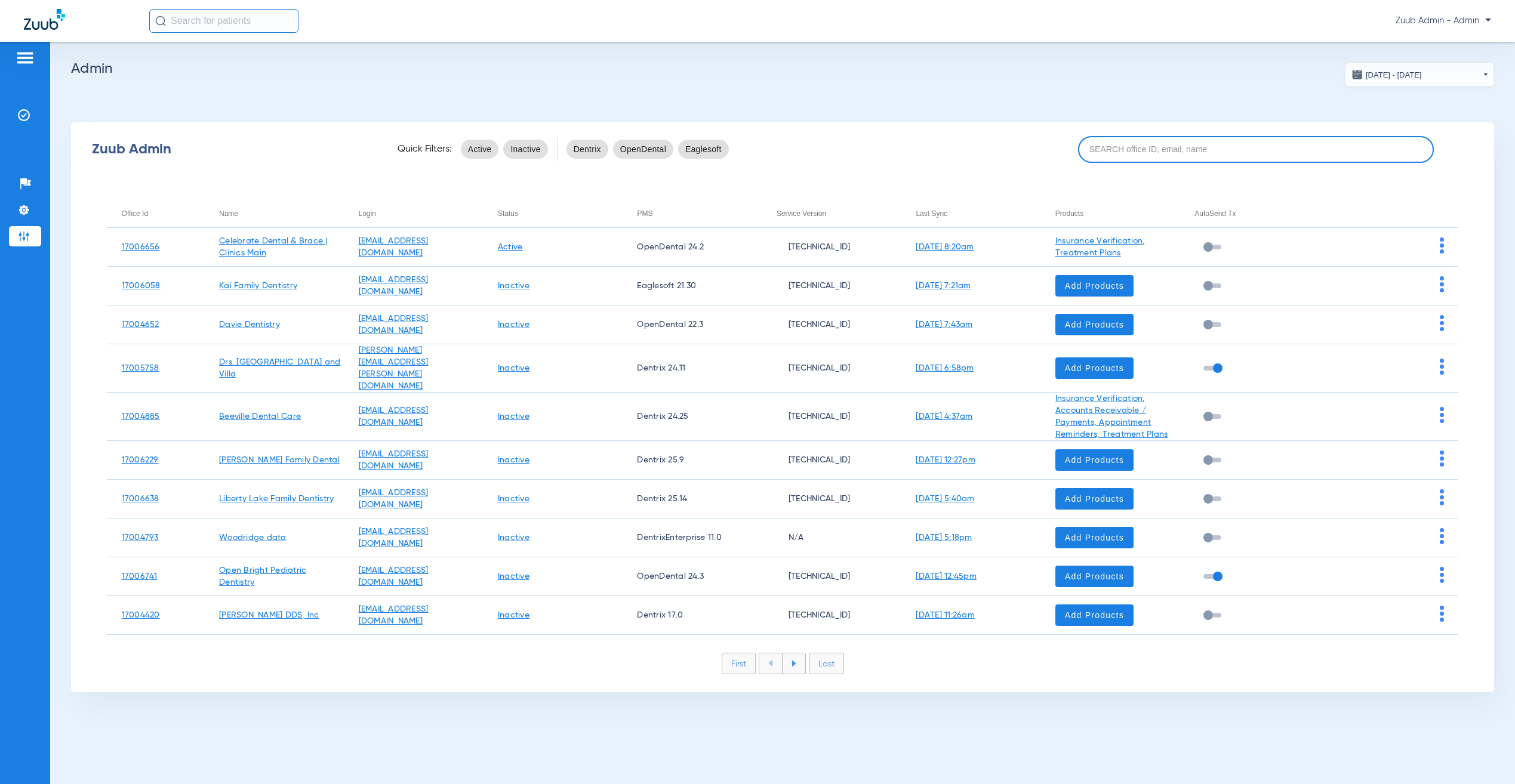
paste input "17007221"
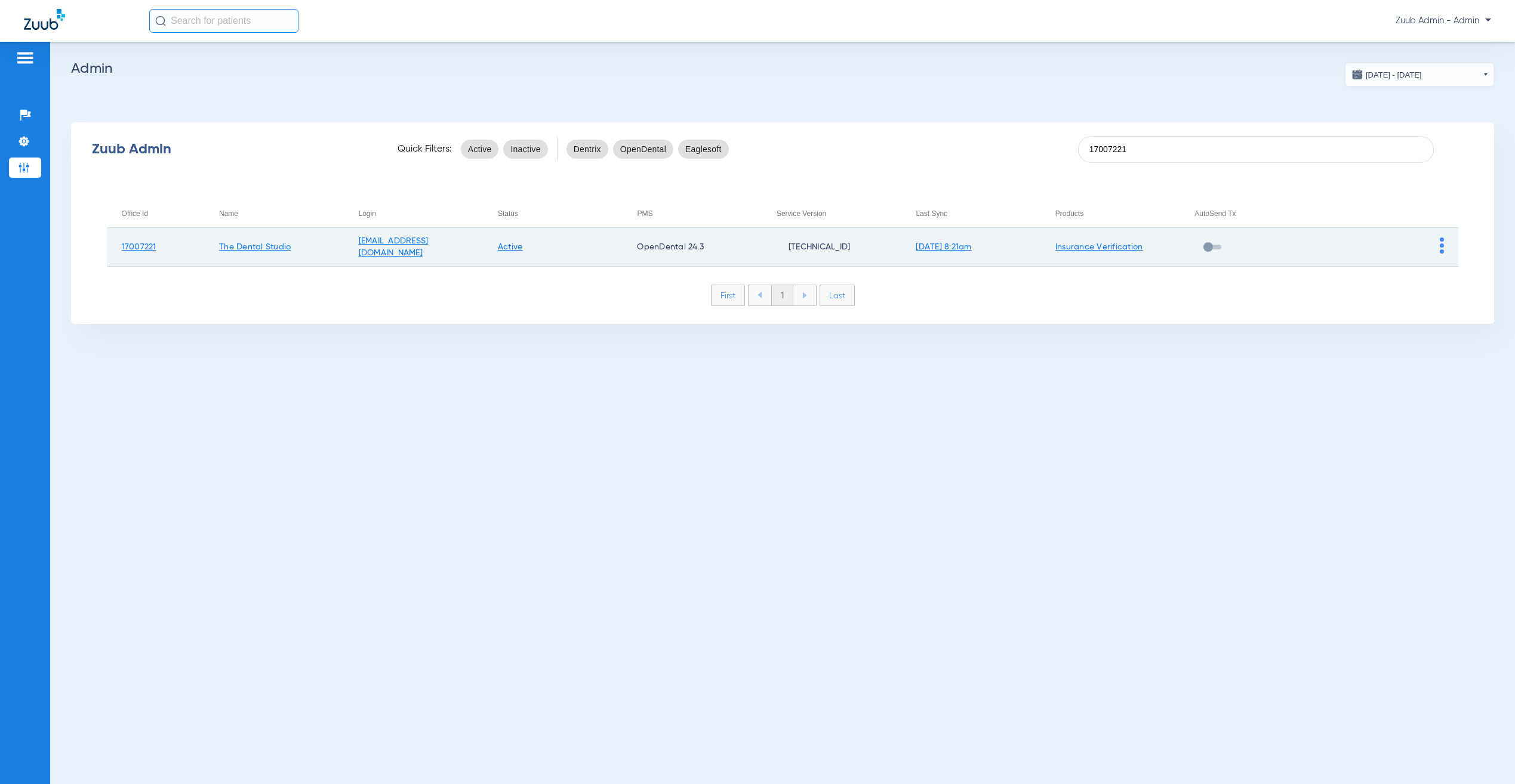
type input "17007221"
click at [1441, 243] on img at bounding box center [1441, 246] width 4 height 16
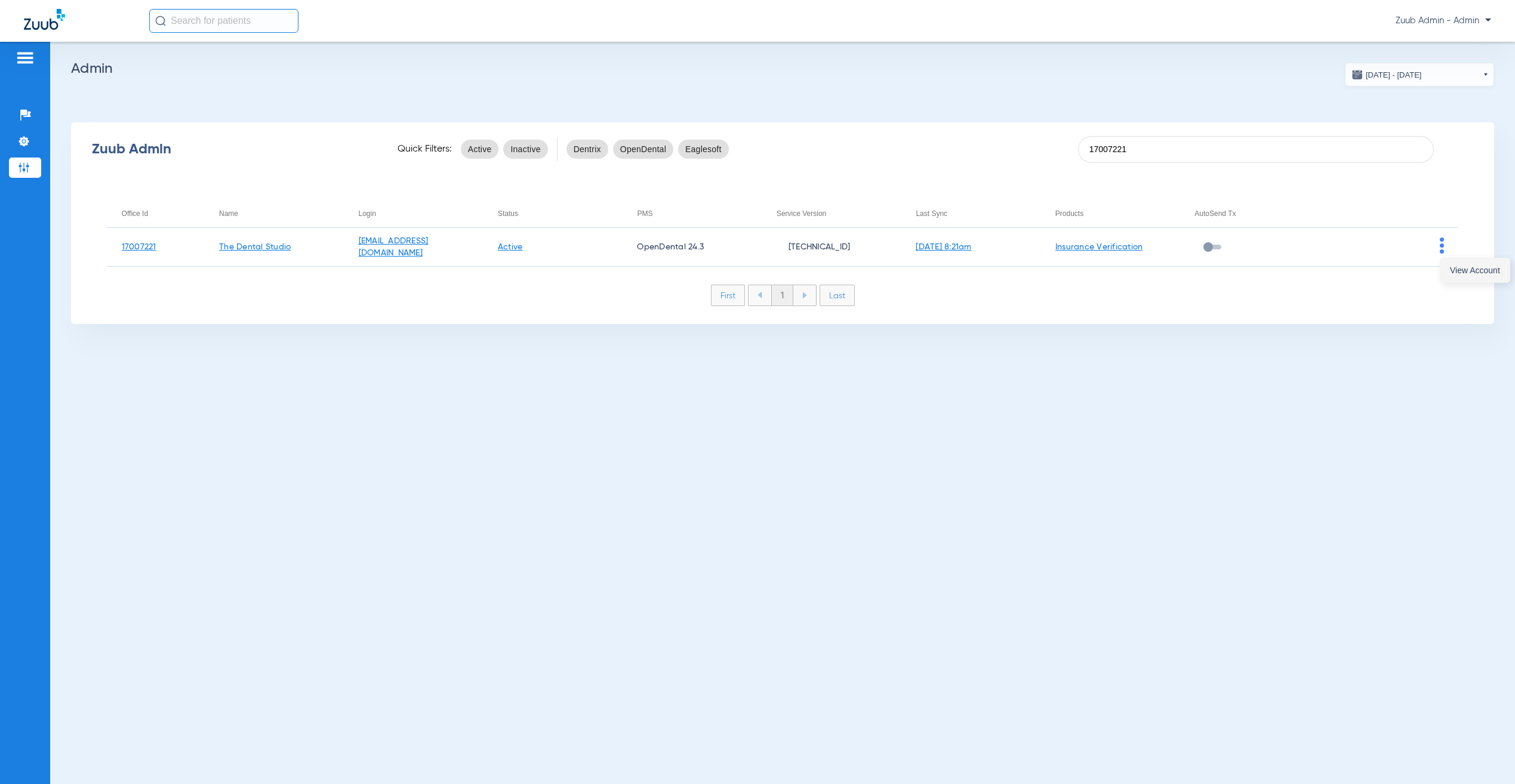
click at [1453, 266] on span "View Account" at bounding box center [1475, 270] width 50 height 8
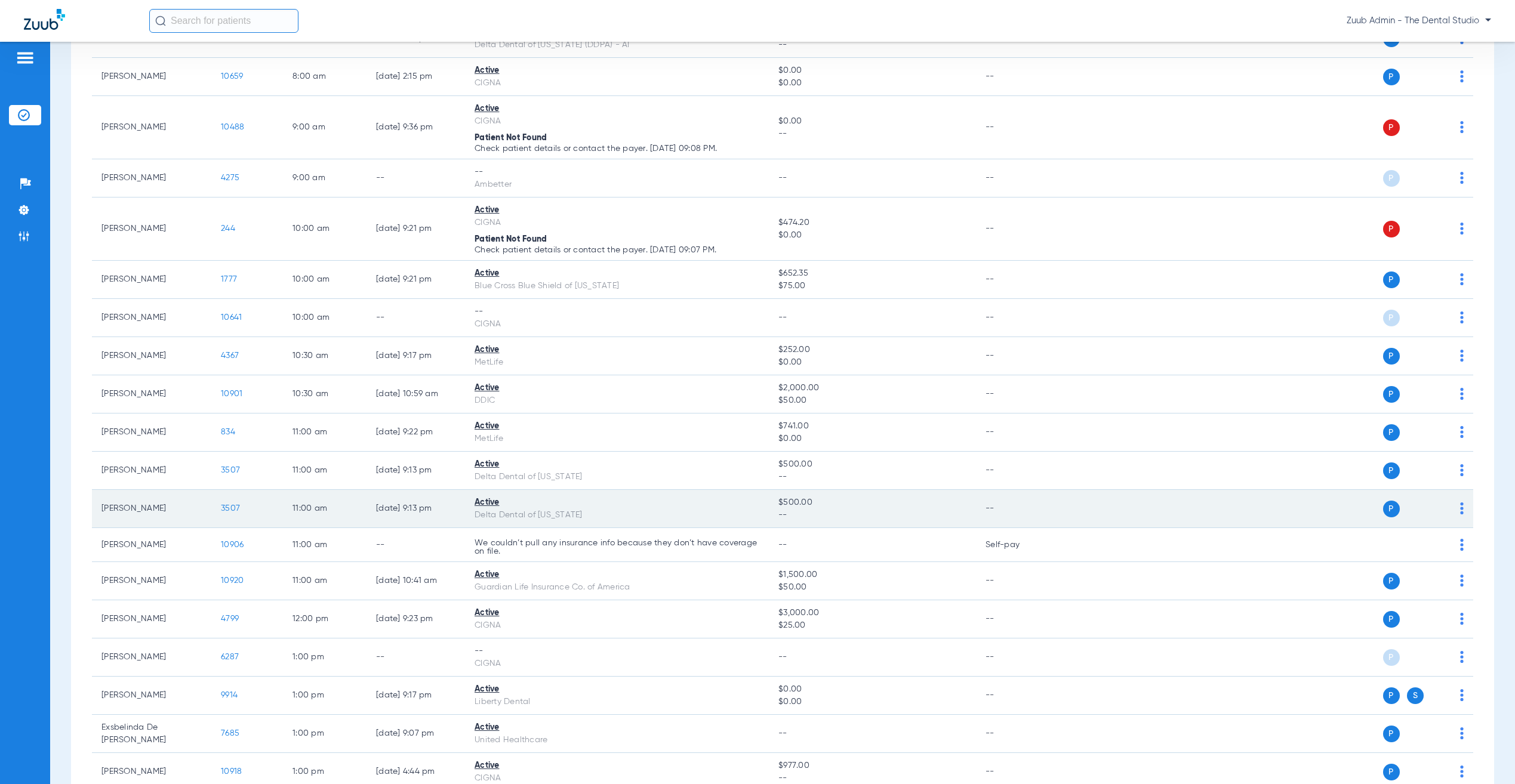
scroll to position [254, 0]
